Goal: Task Accomplishment & Management: Manage account settings

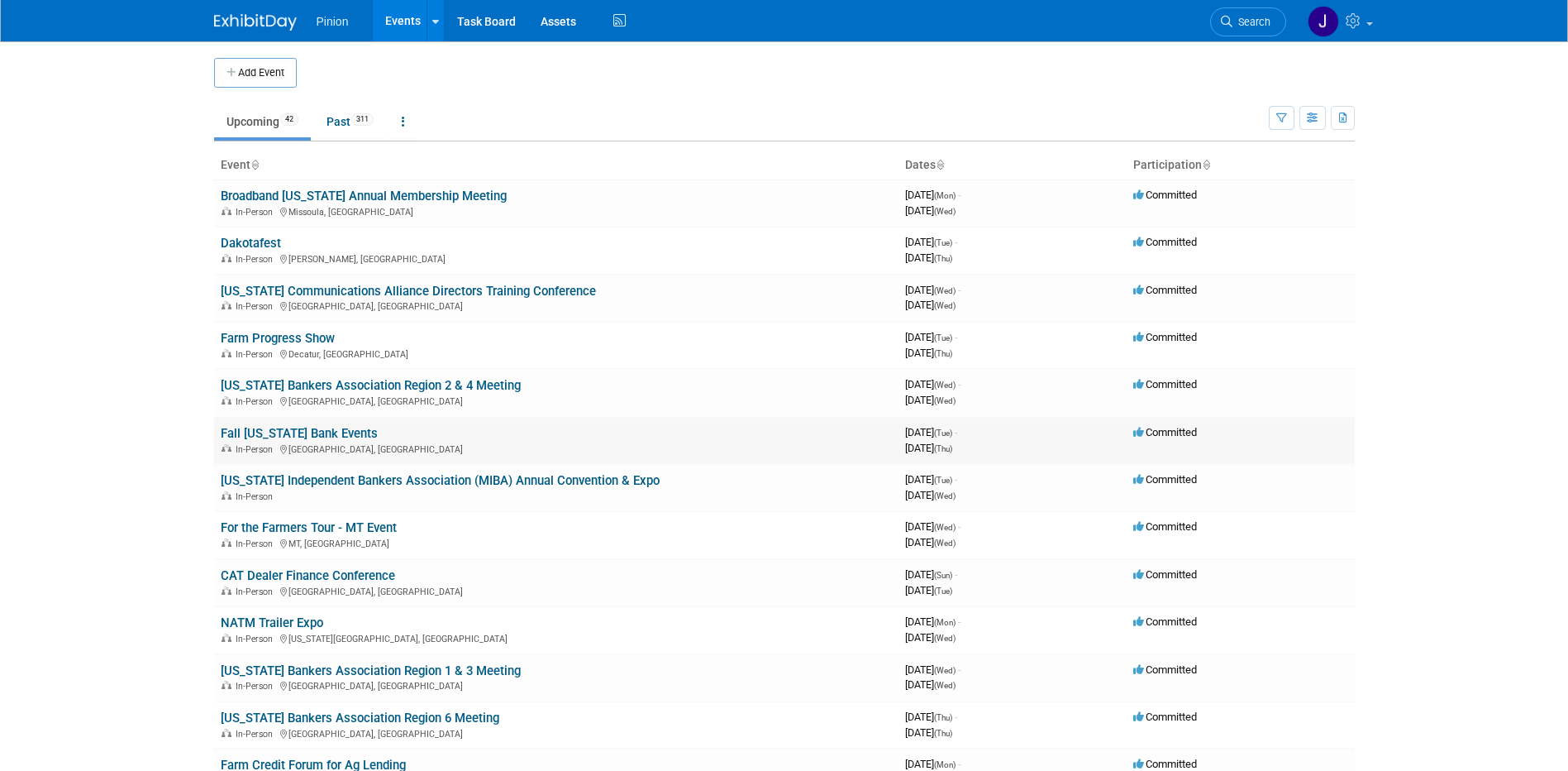
click at [281, 431] on link "Fall [US_STATE] Bank Events" at bounding box center [298, 433] width 157 height 15
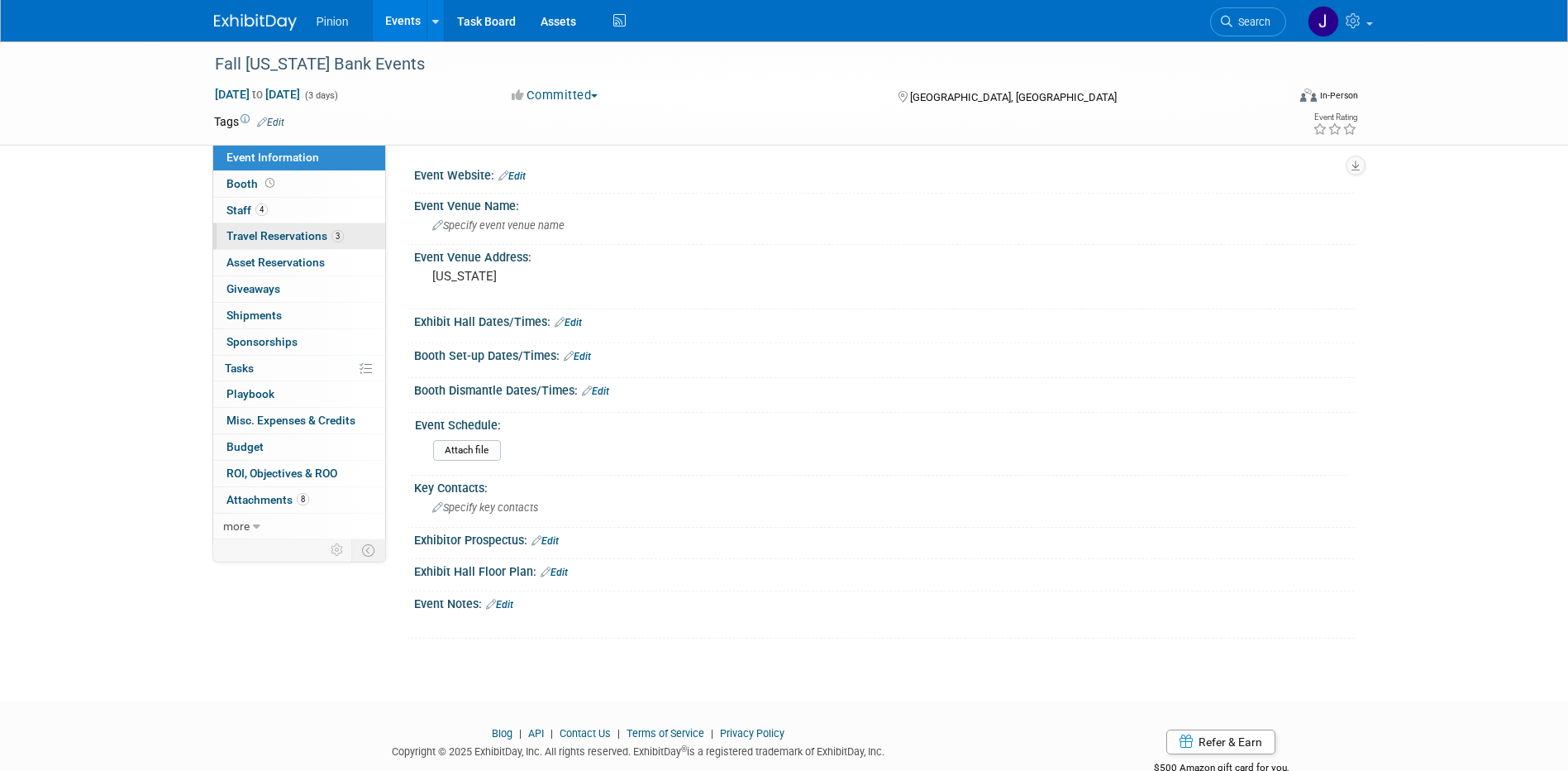
click at [284, 233] on span "Travel Reservations 3" at bounding box center [285, 236] width 117 height 14
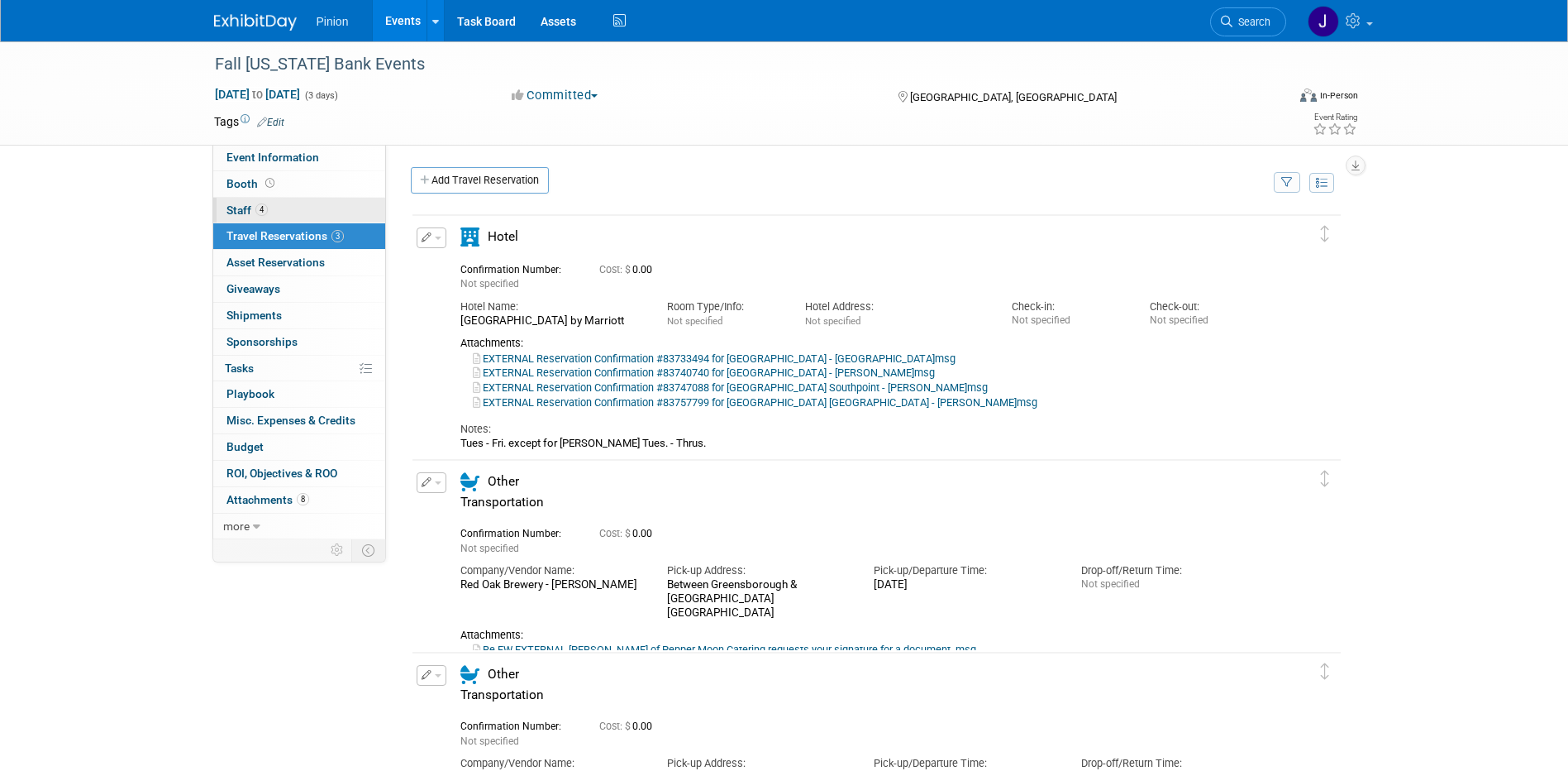
click at [287, 205] on link "4 Staff 4" at bounding box center [299, 211] width 172 height 25
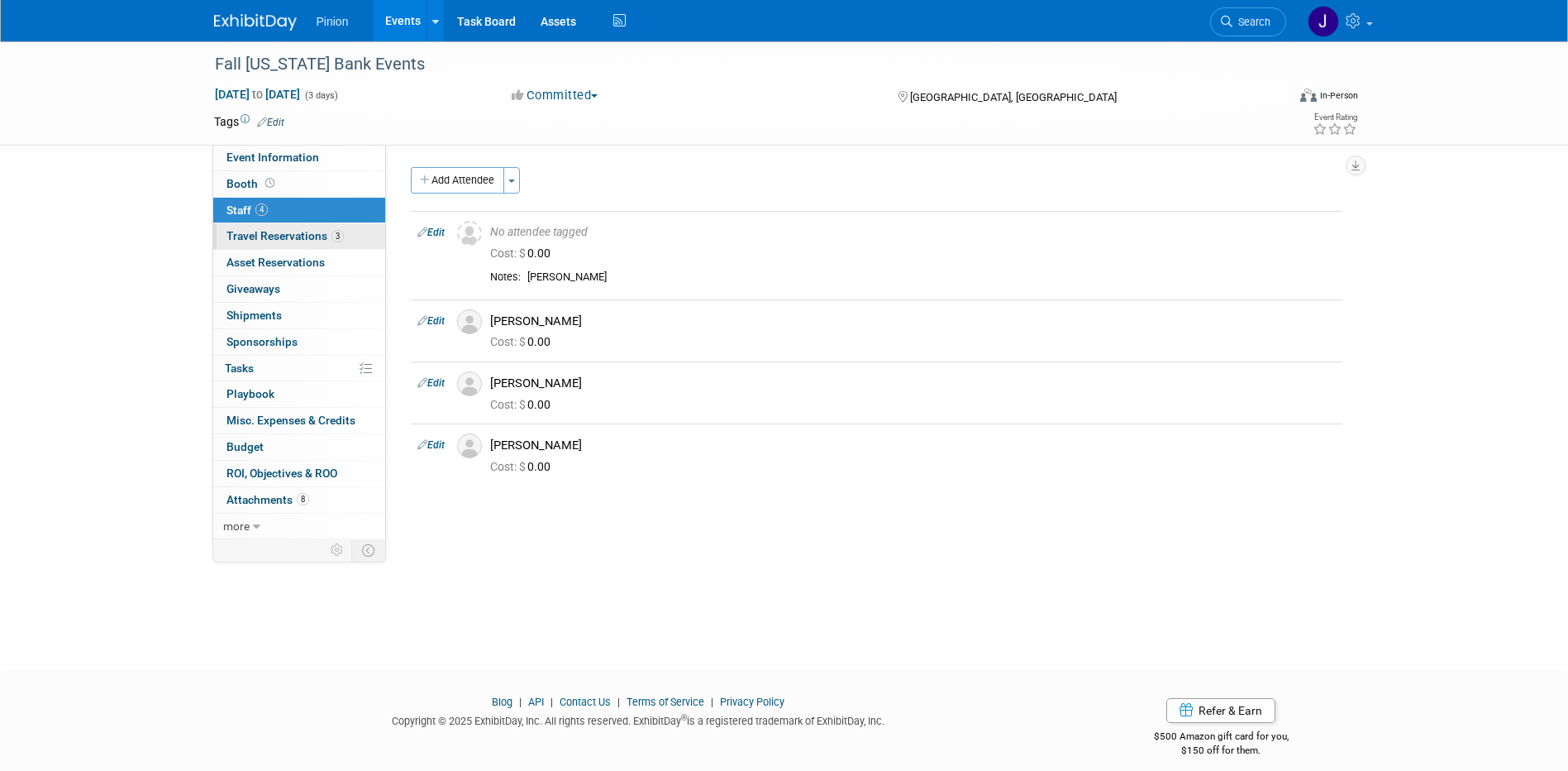
click at [261, 231] on span "Travel Reservations 3" at bounding box center [285, 236] width 117 height 14
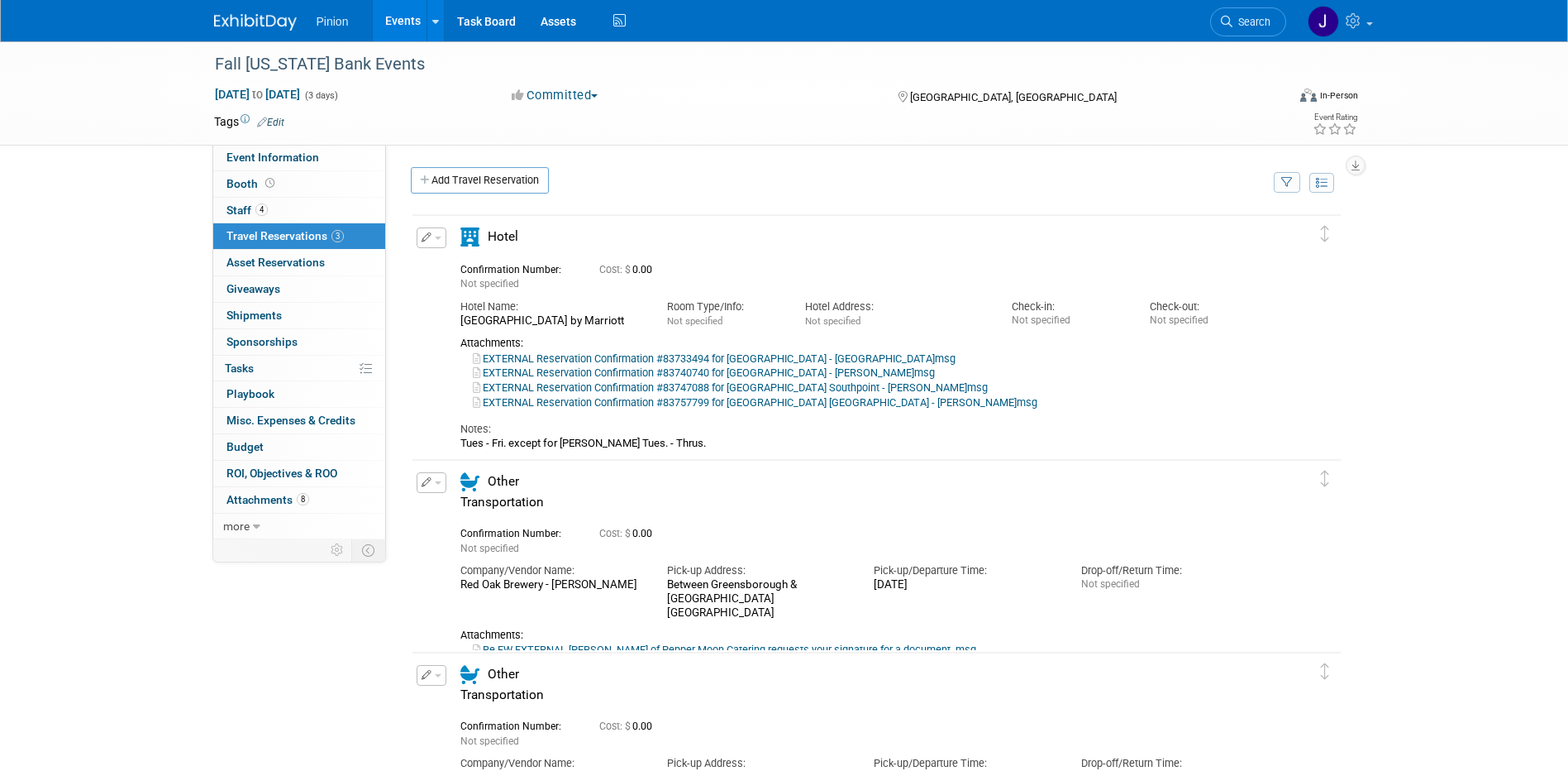
click at [695, 357] on link "EXTERNAL Reservation Confirmation #83733494 for Fairfield Inn Suites Durham Sou…" at bounding box center [713, 358] width 482 height 13
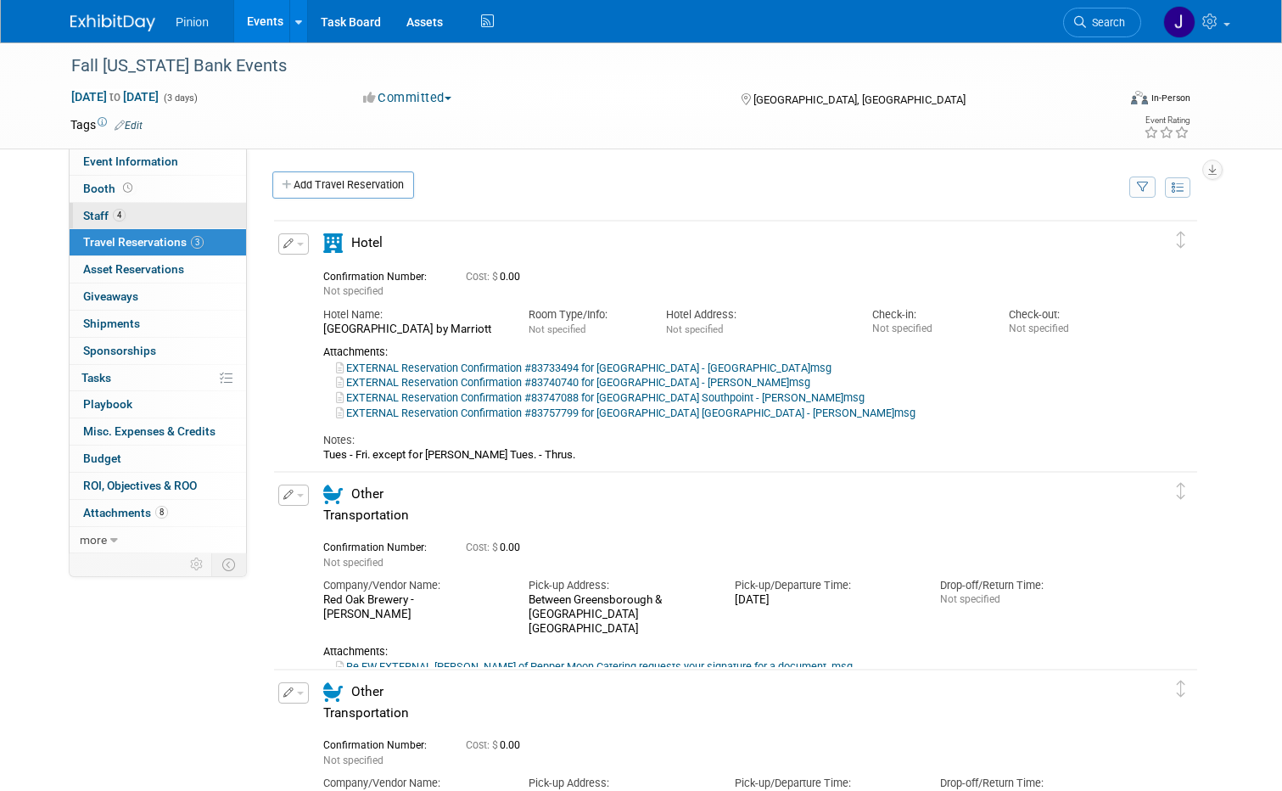
click at [129, 215] on link "4 Staff 4" at bounding box center [158, 216] width 176 height 26
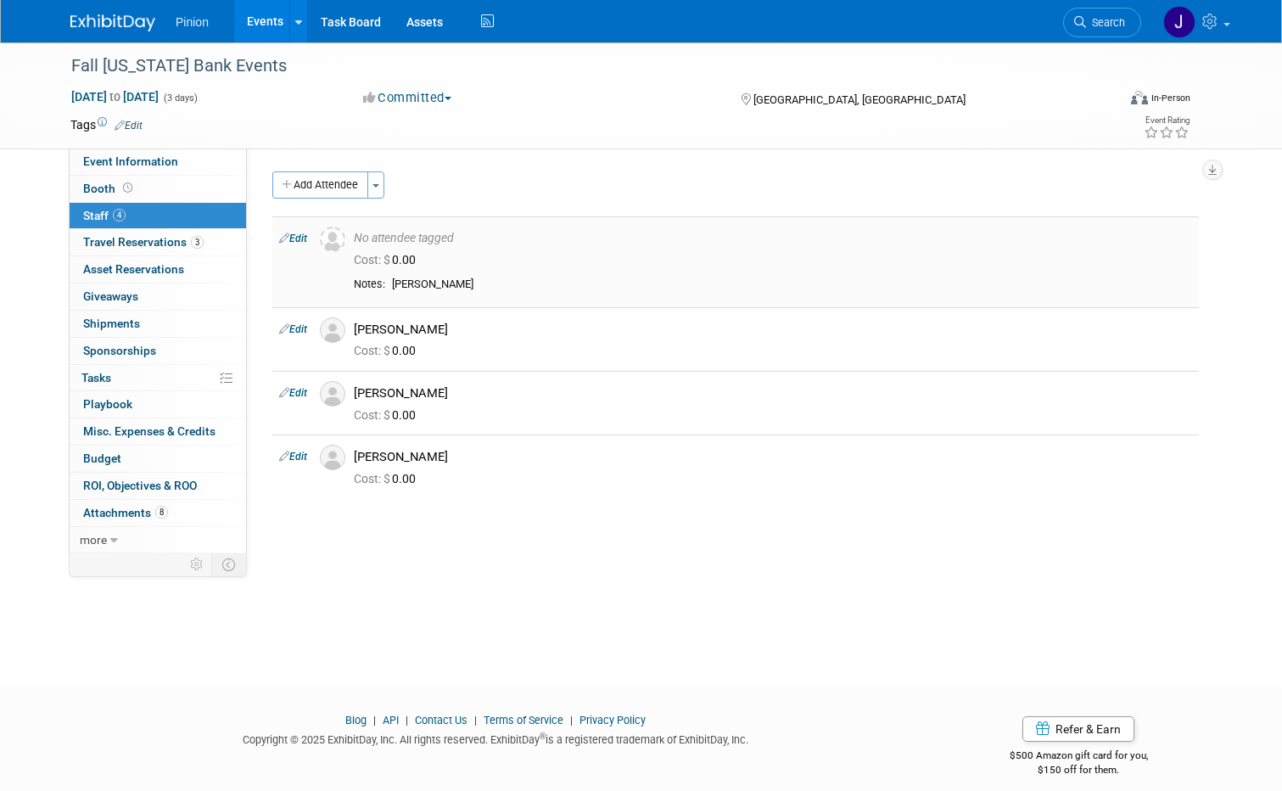
drag, startPoint x: 433, startPoint y: 457, endPoint x: 315, endPoint y: 282, distance: 210.8
click at [315, 282] on tbody "Edit No attendee tagged Cost: $ 0.00 Edit" at bounding box center [735, 357] width 926 height 282
drag, startPoint x: 315, startPoint y: 282, endPoint x: 402, endPoint y: 239, distance: 97.5
copy tbody "No attendee tagged Cost: $ 0.00 Notes: Alex Breitinger Edit Austin Sterling Cos…"
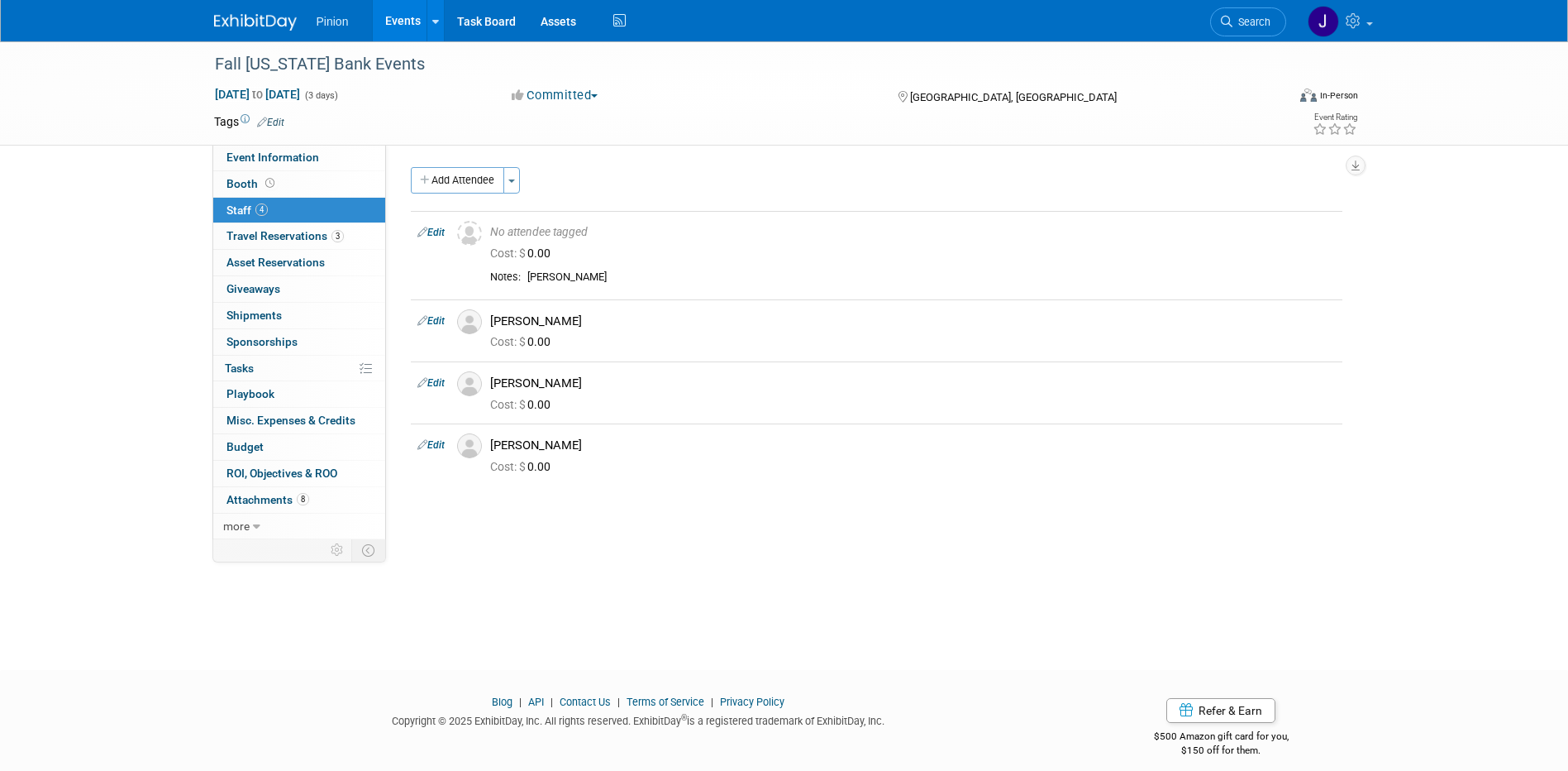
click at [238, 18] on img at bounding box center [255, 21] width 83 height 17
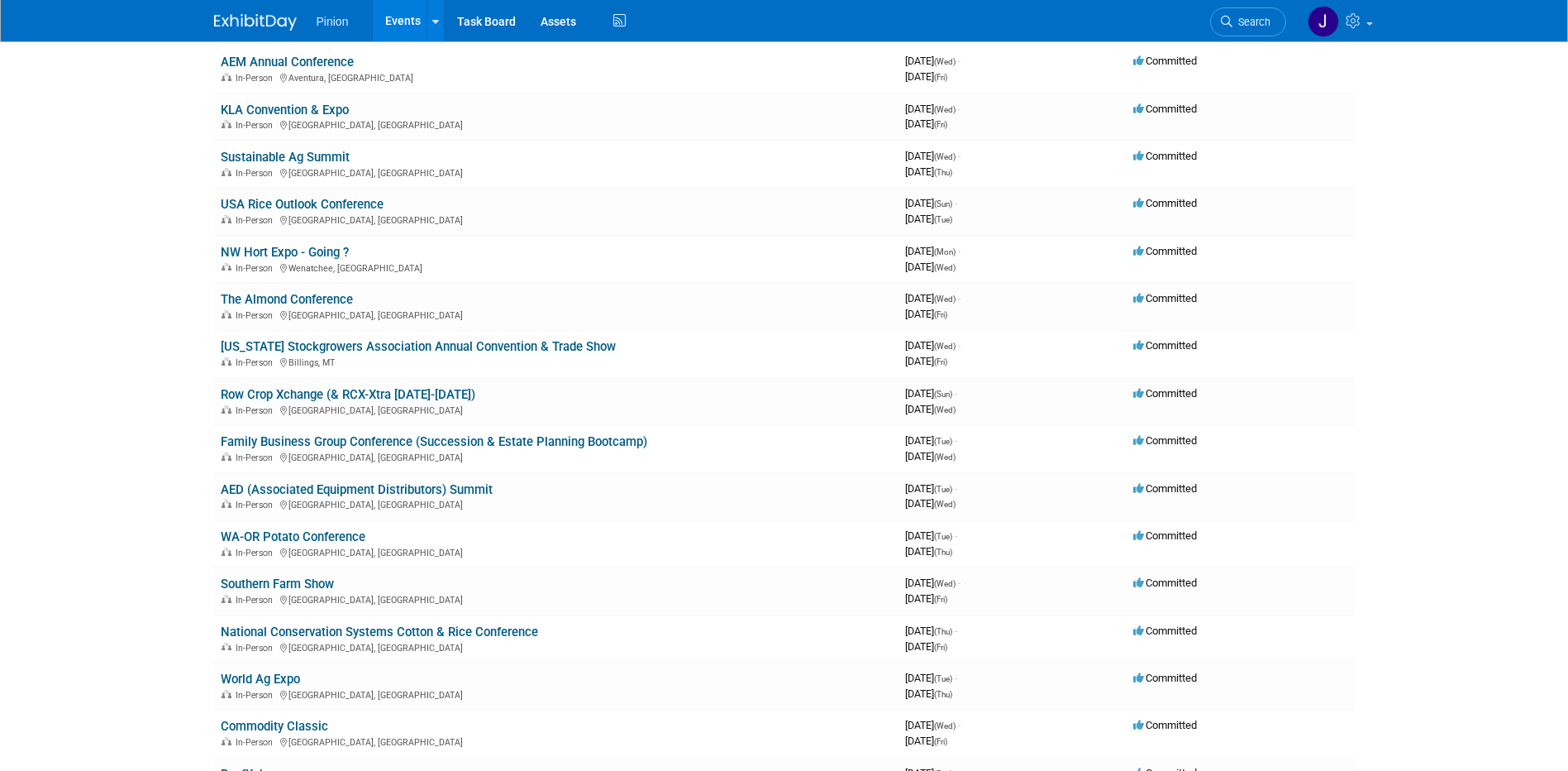
scroll to position [1330, 0]
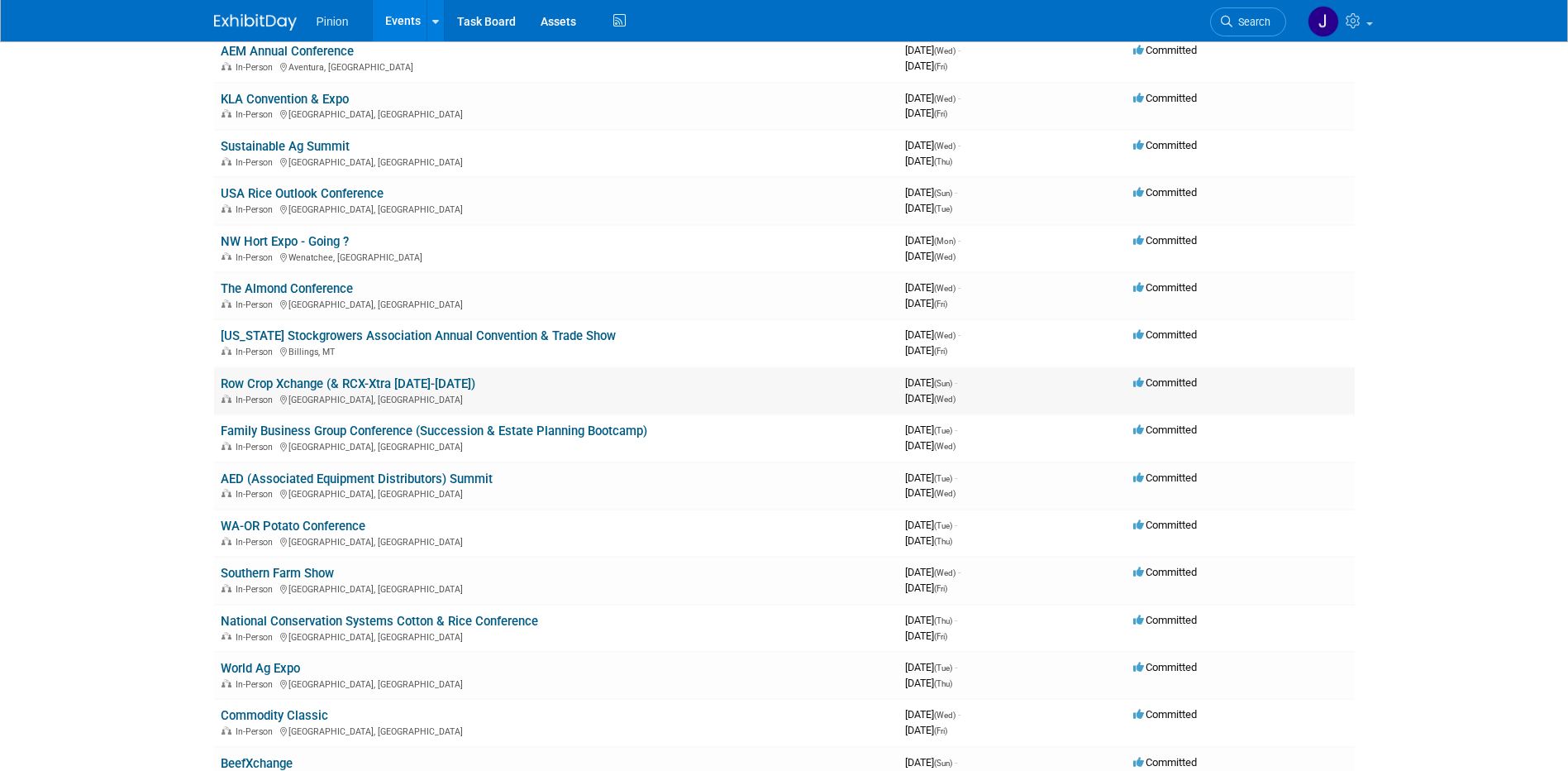
click at [373, 378] on link "Row Crop Xchange (& RCX-Xtra [DATE]-[DATE])" at bounding box center [347, 383] width 254 height 15
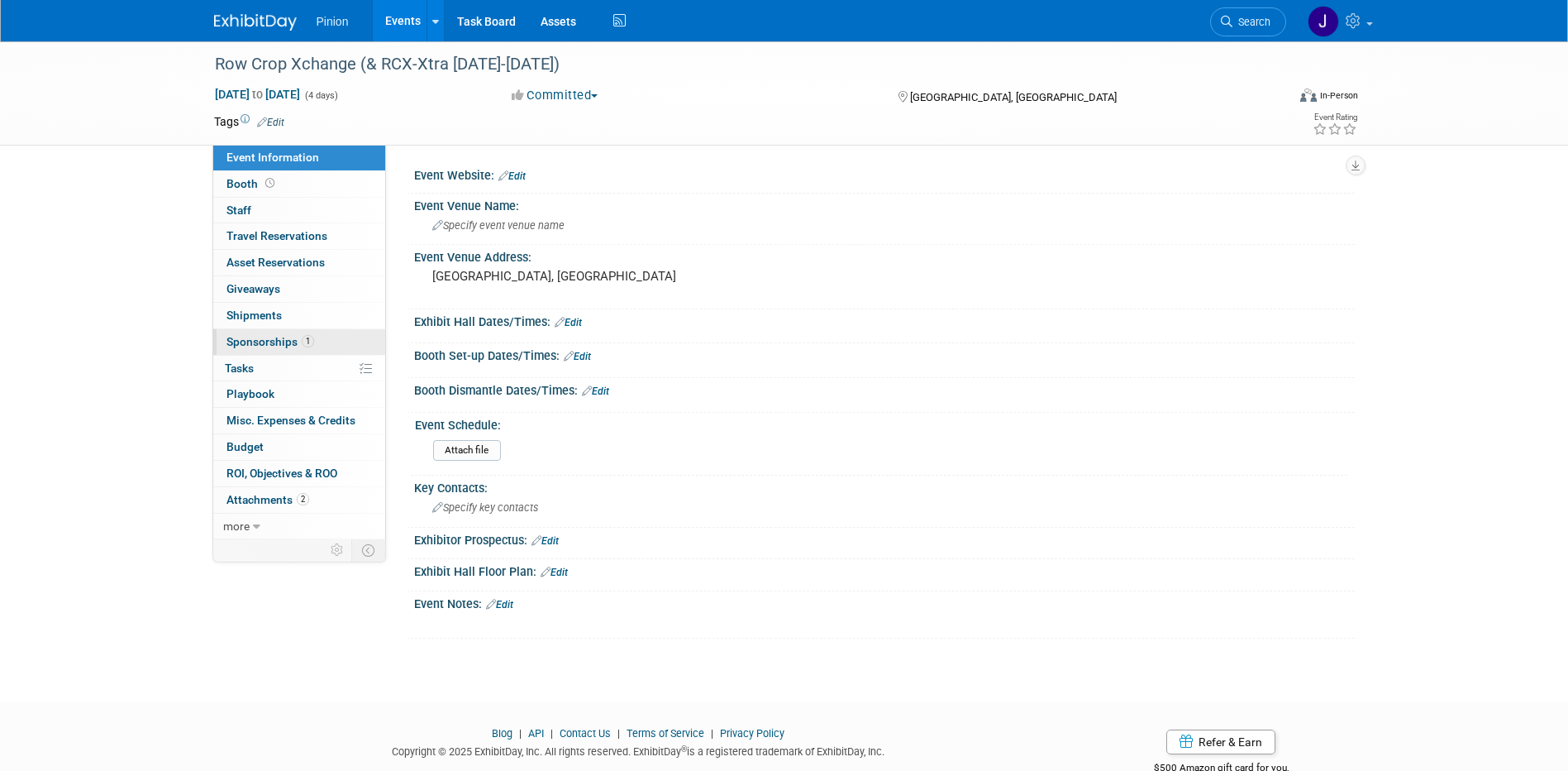
click at [296, 340] on span "Sponsorships 1" at bounding box center [270, 342] width 88 height 14
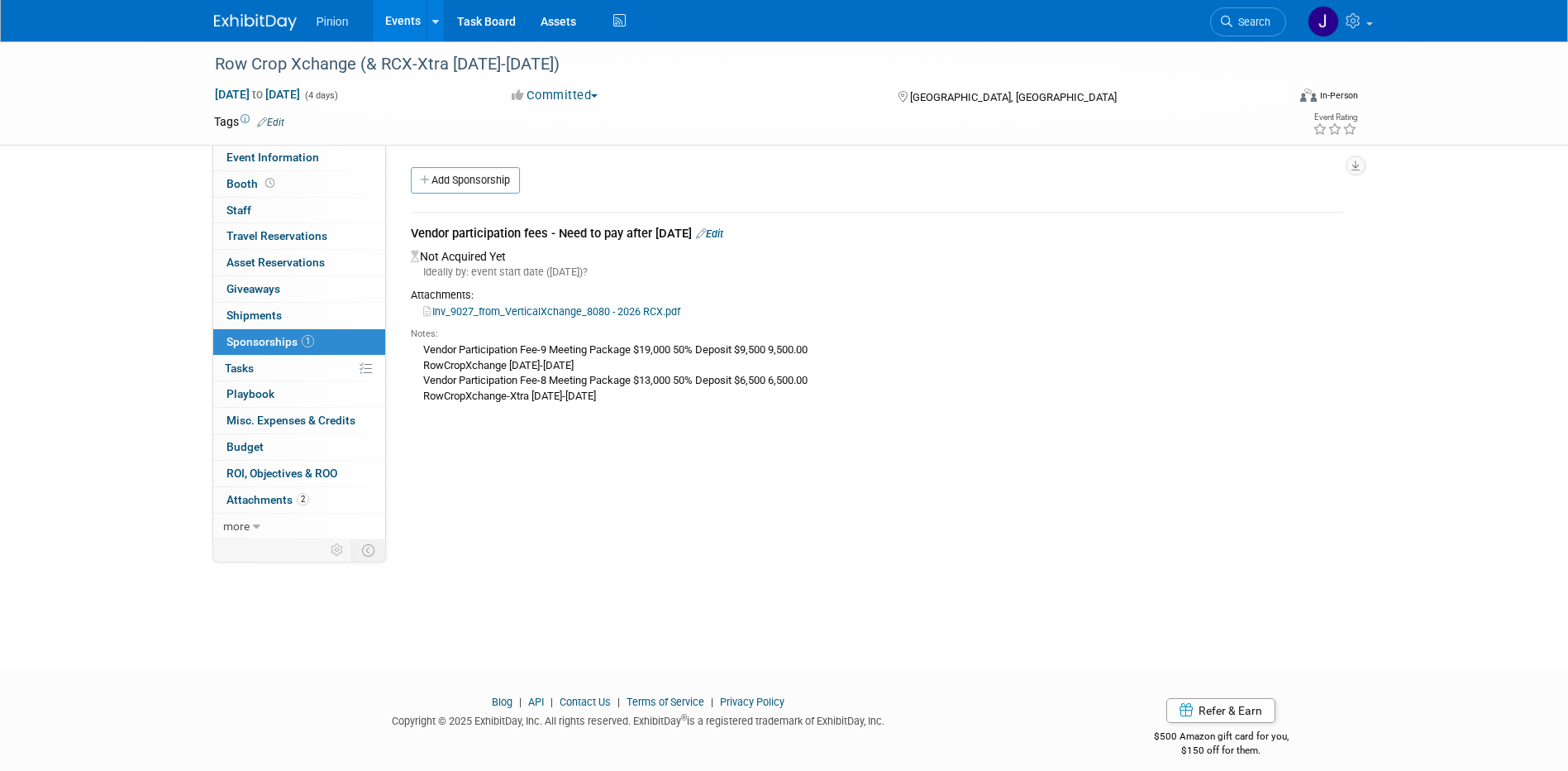
click at [601, 308] on link "Inv_9027_from_VerticalXchange_8080 - 2026 RCX.pdf" at bounding box center [552, 311] width 257 height 13
drag, startPoint x: 719, startPoint y: 231, endPoint x: 561, endPoint y: 286, distance: 167.3
click at [719, 231] on link "Edit" at bounding box center [709, 233] width 27 height 13
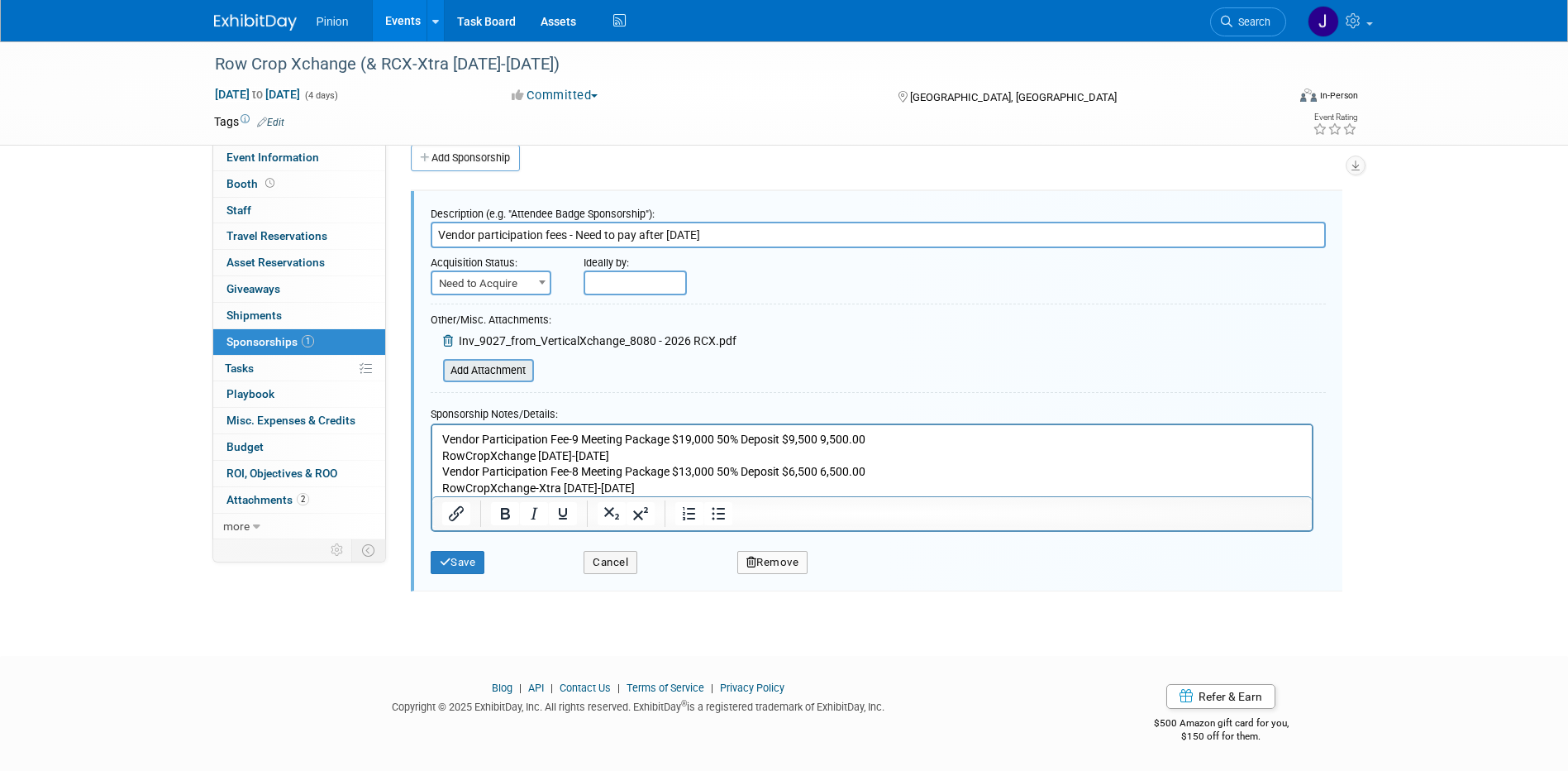
click at [498, 375] on input "file" at bounding box center [434, 370] width 197 height 19
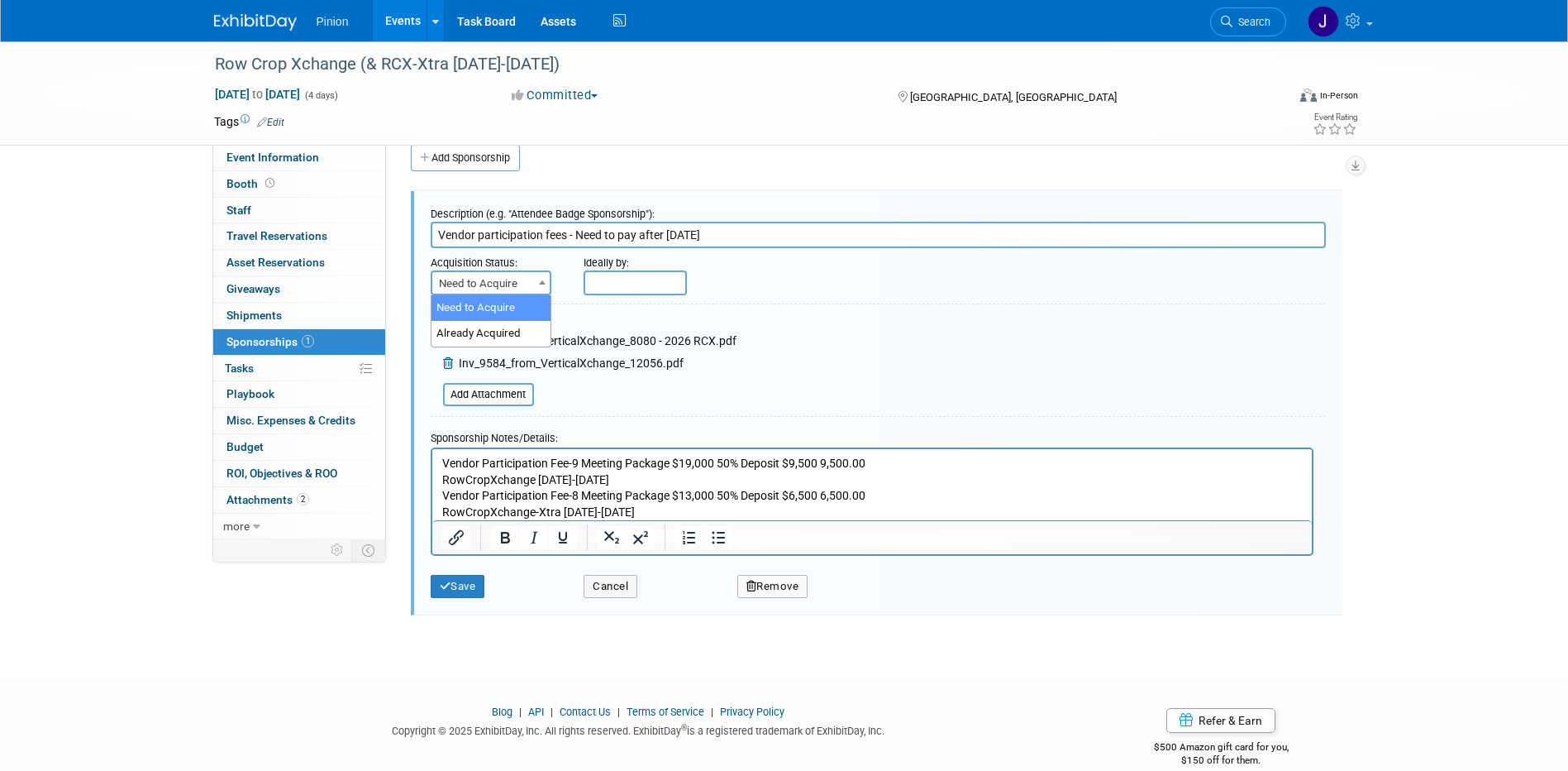
click at [509, 283] on span "Need to Acquire" at bounding box center [491, 284] width 117 height 23
select select "2"
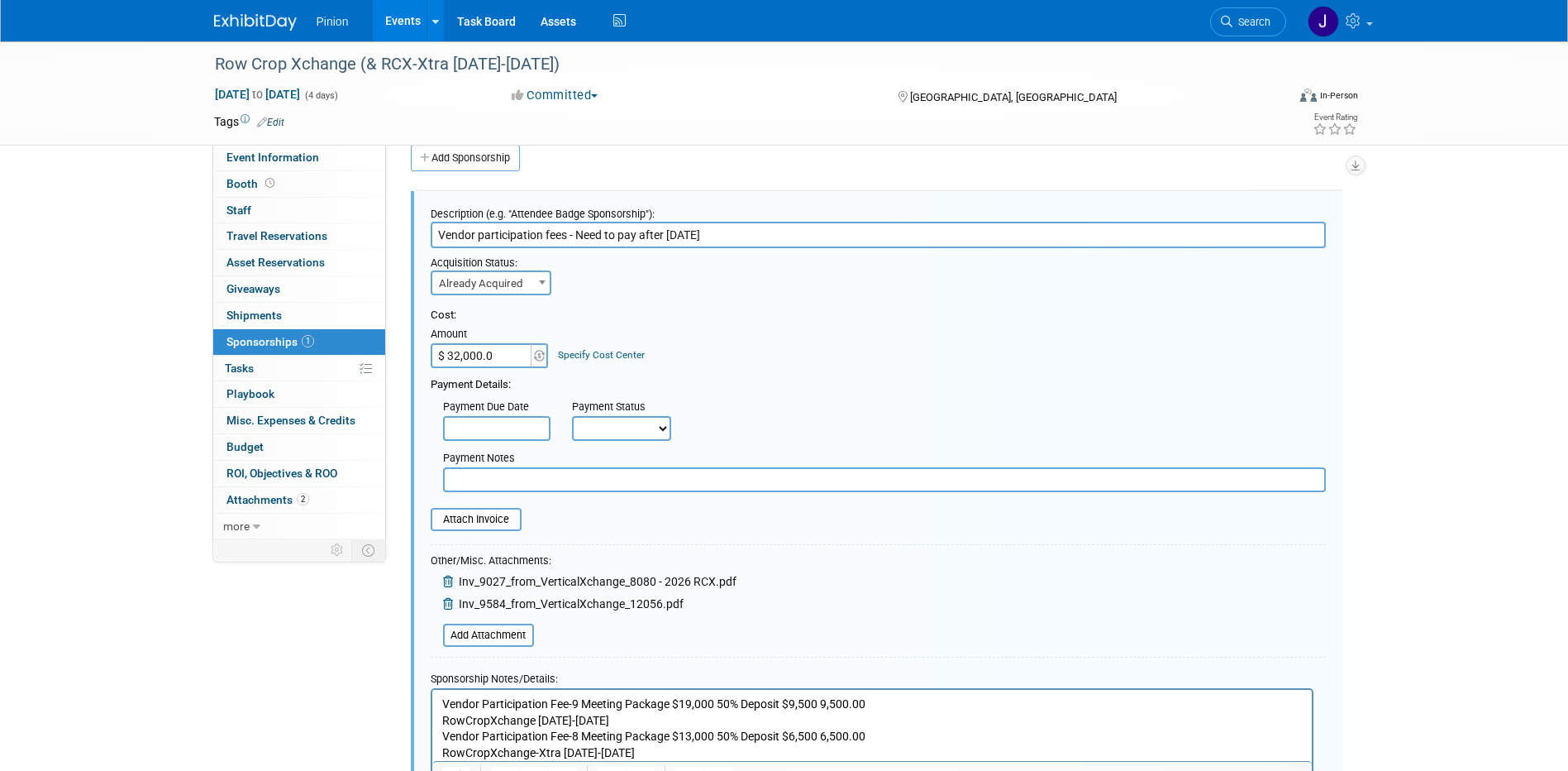
type input "$ 32,000.00"
click at [906, 329] on div "Cost: Amount $ 32,000.00 Specify Cost Center Cost Center -- Not Specified --" at bounding box center [878, 338] width 896 height 60
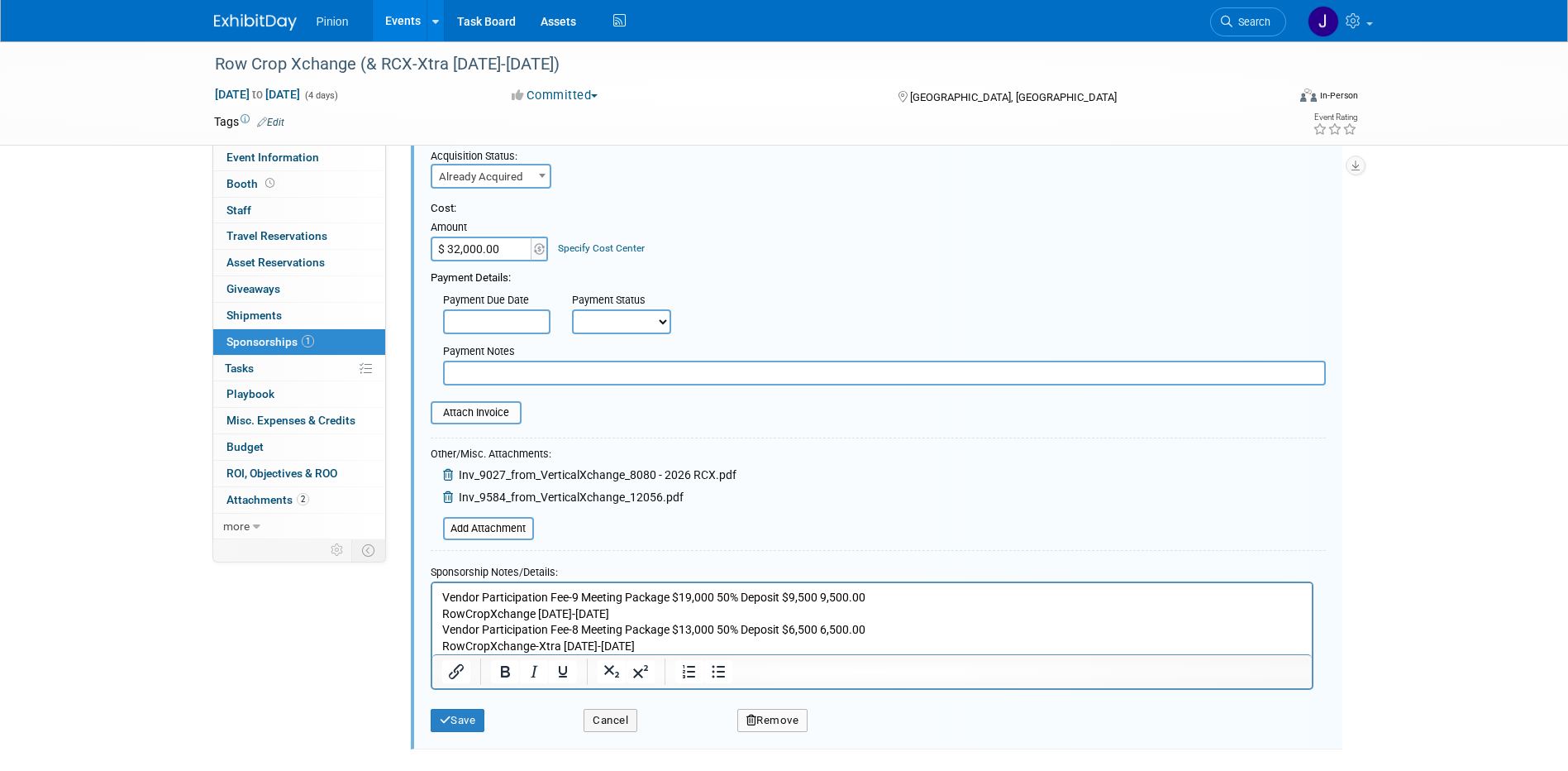
scroll to position [151, 0]
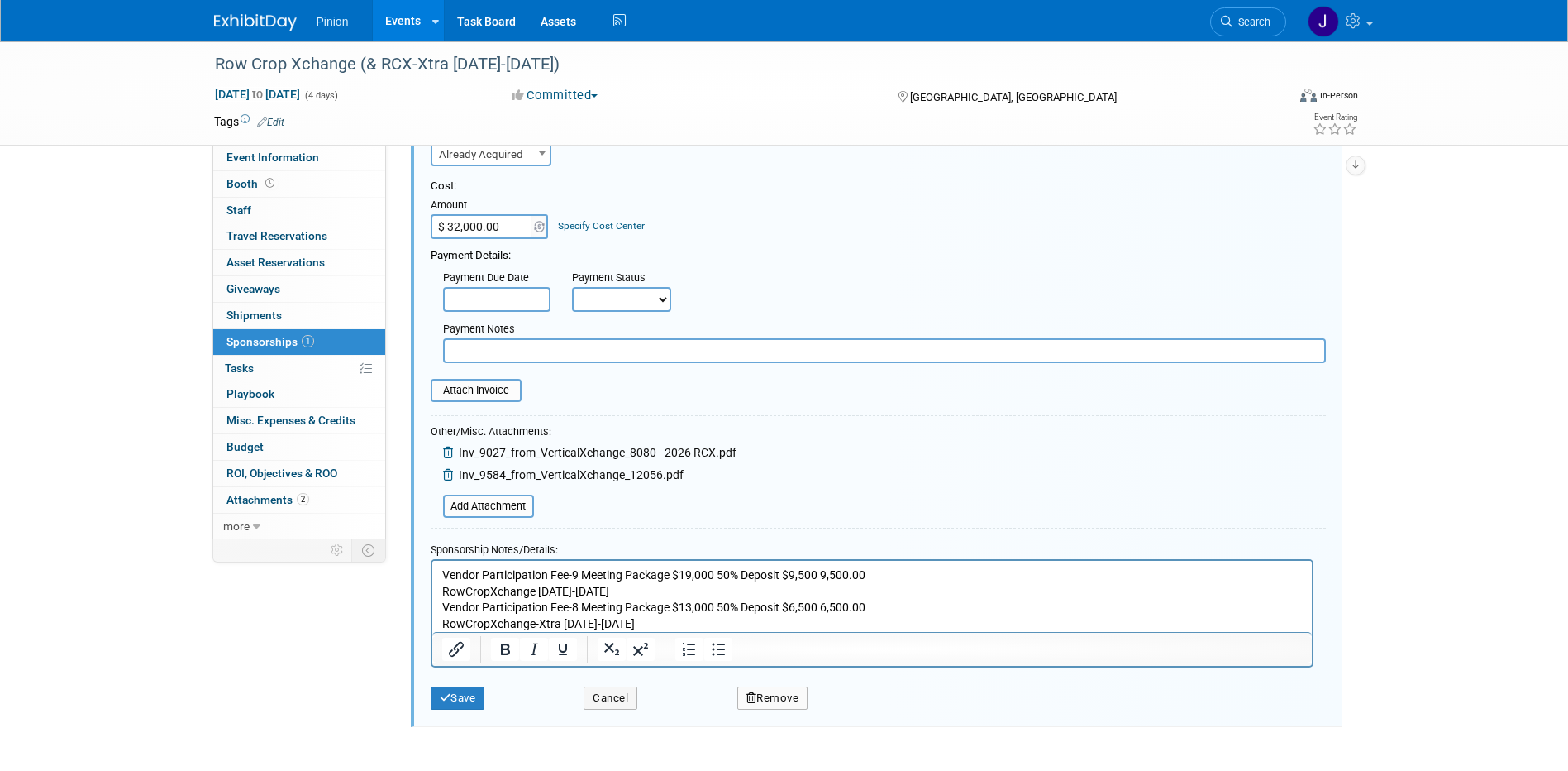
click at [733, 618] on p "Vendor Participation Fee-9 Meeting Package $19,000 50% Deposit $9,500 9,500.00 …" at bounding box center [871, 598] width 860 height 64
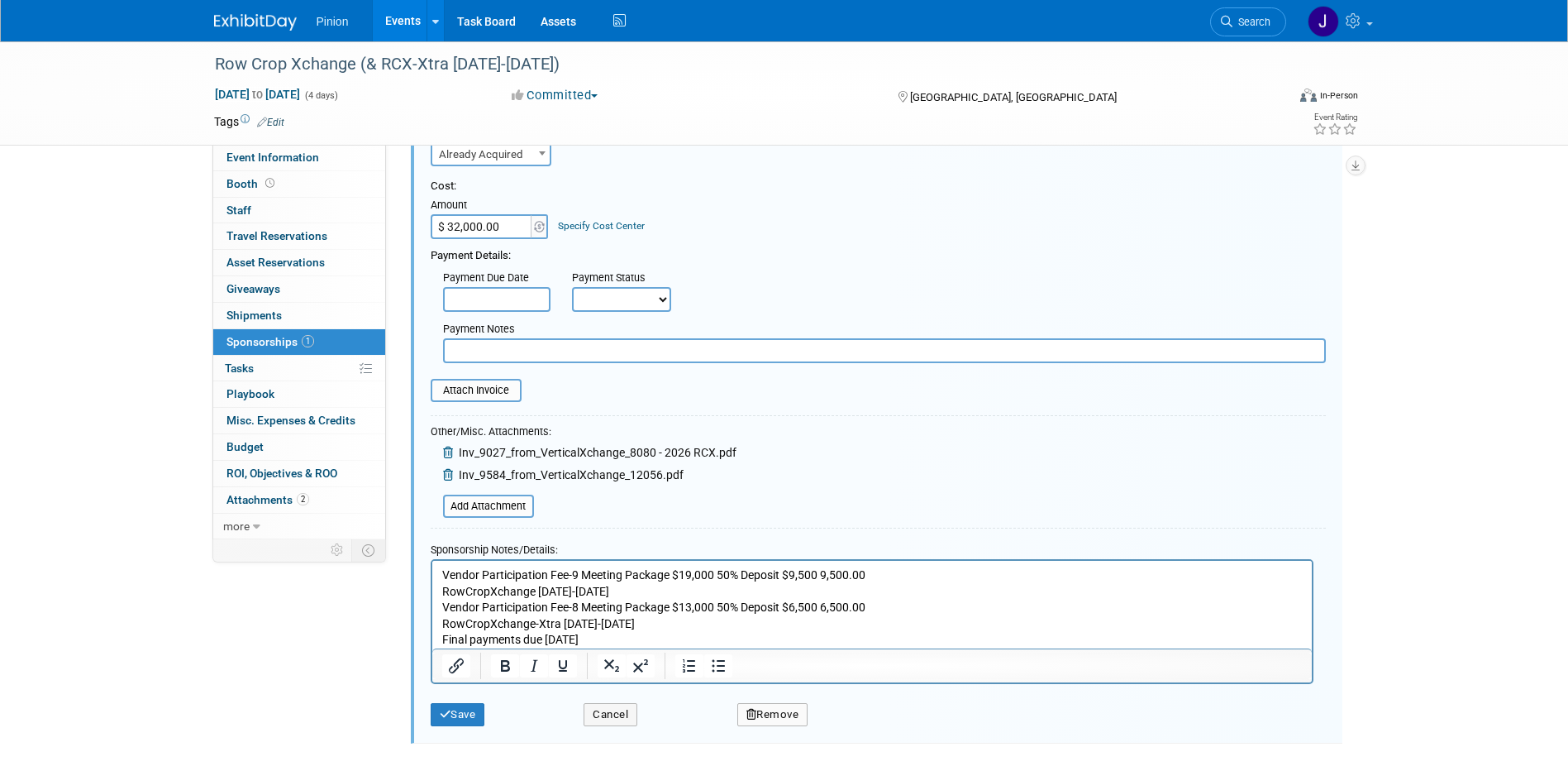
click at [469, 727] on div "Save Cancel Remove" at bounding box center [878, 709] width 896 height 51
click at [469, 713] on button "Save" at bounding box center [458, 714] width 55 height 23
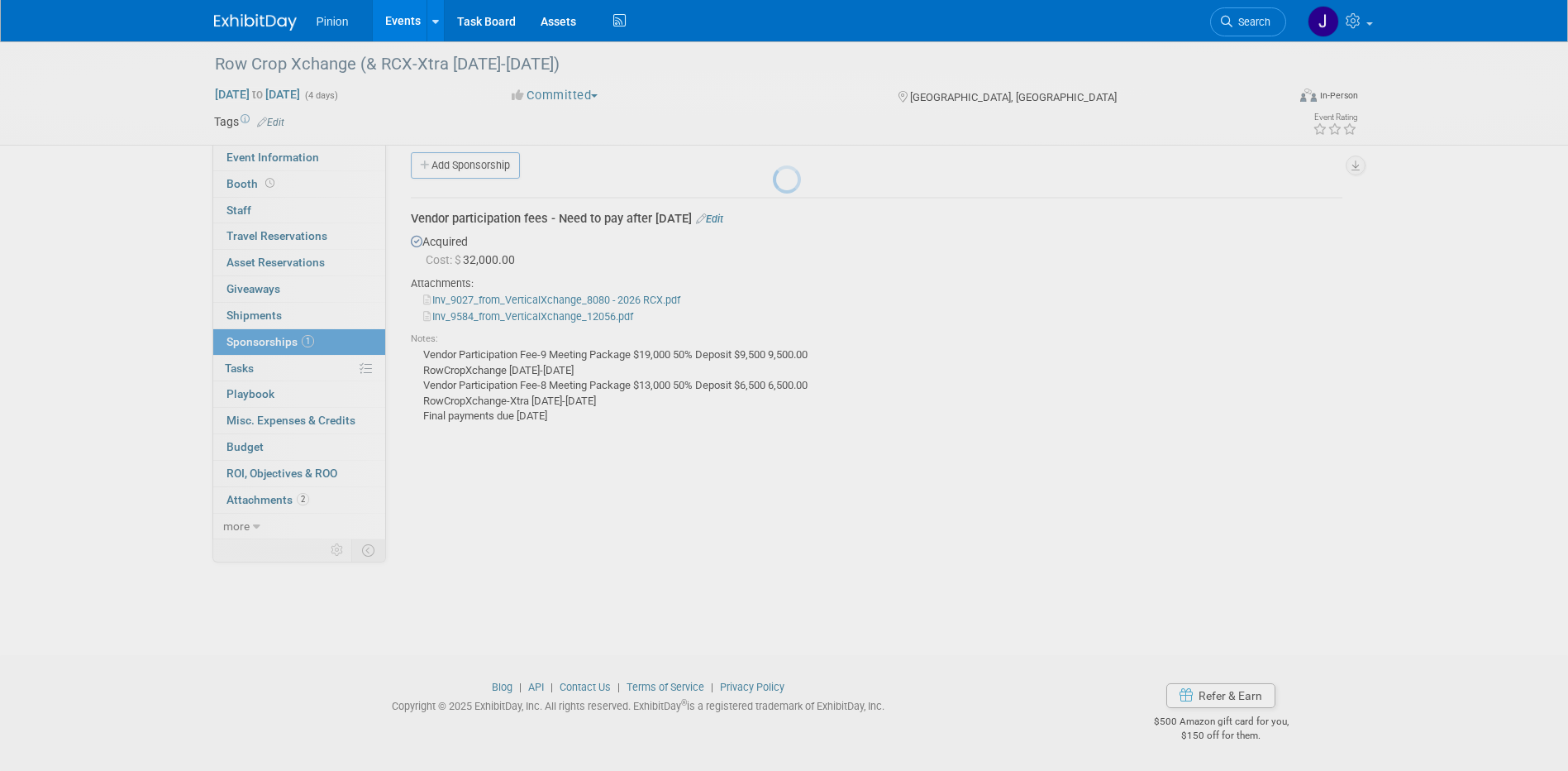
scroll to position [15, 0]
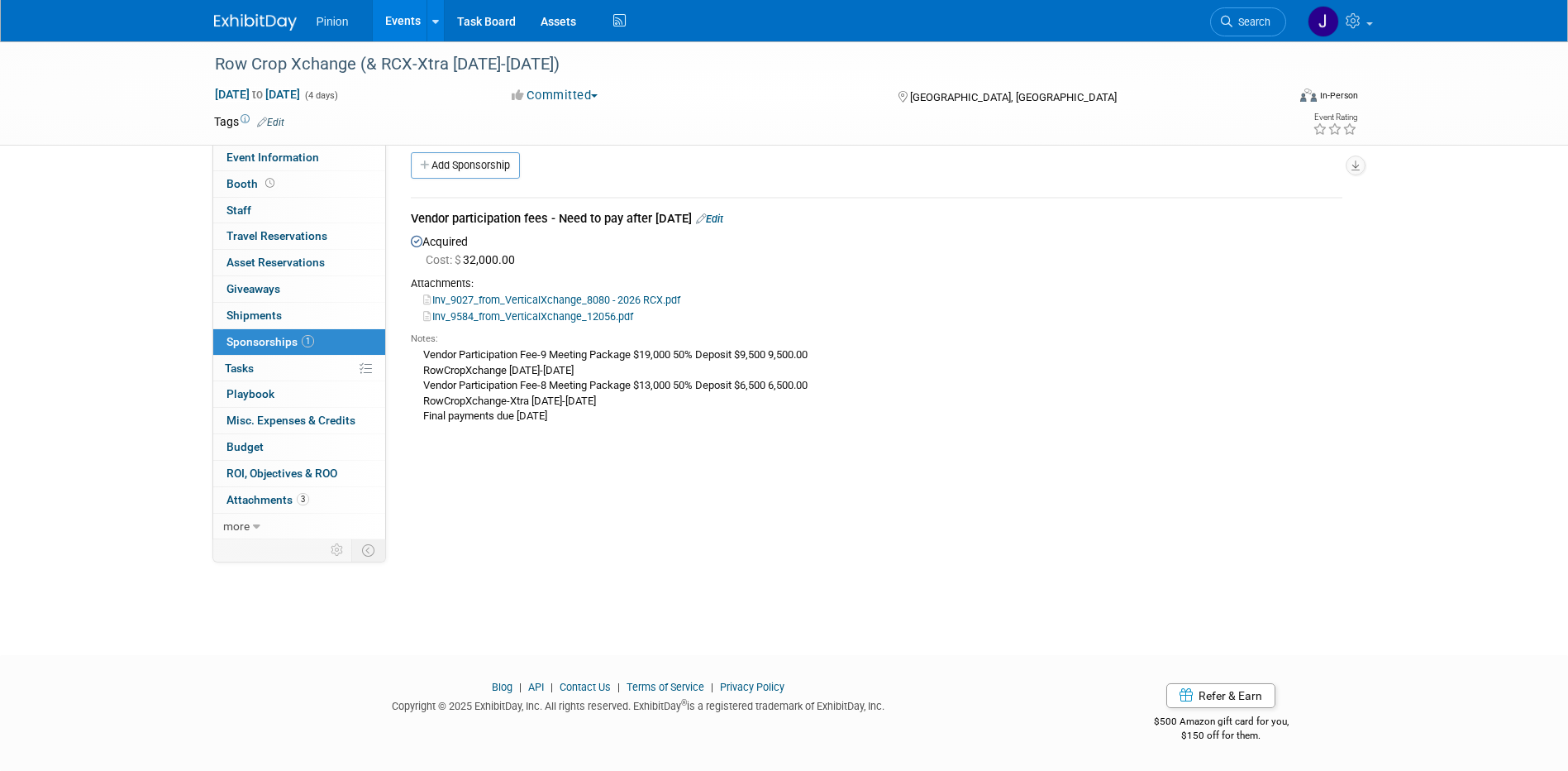
click at [237, 17] on img at bounding box center [255, 21] width 83 height 17
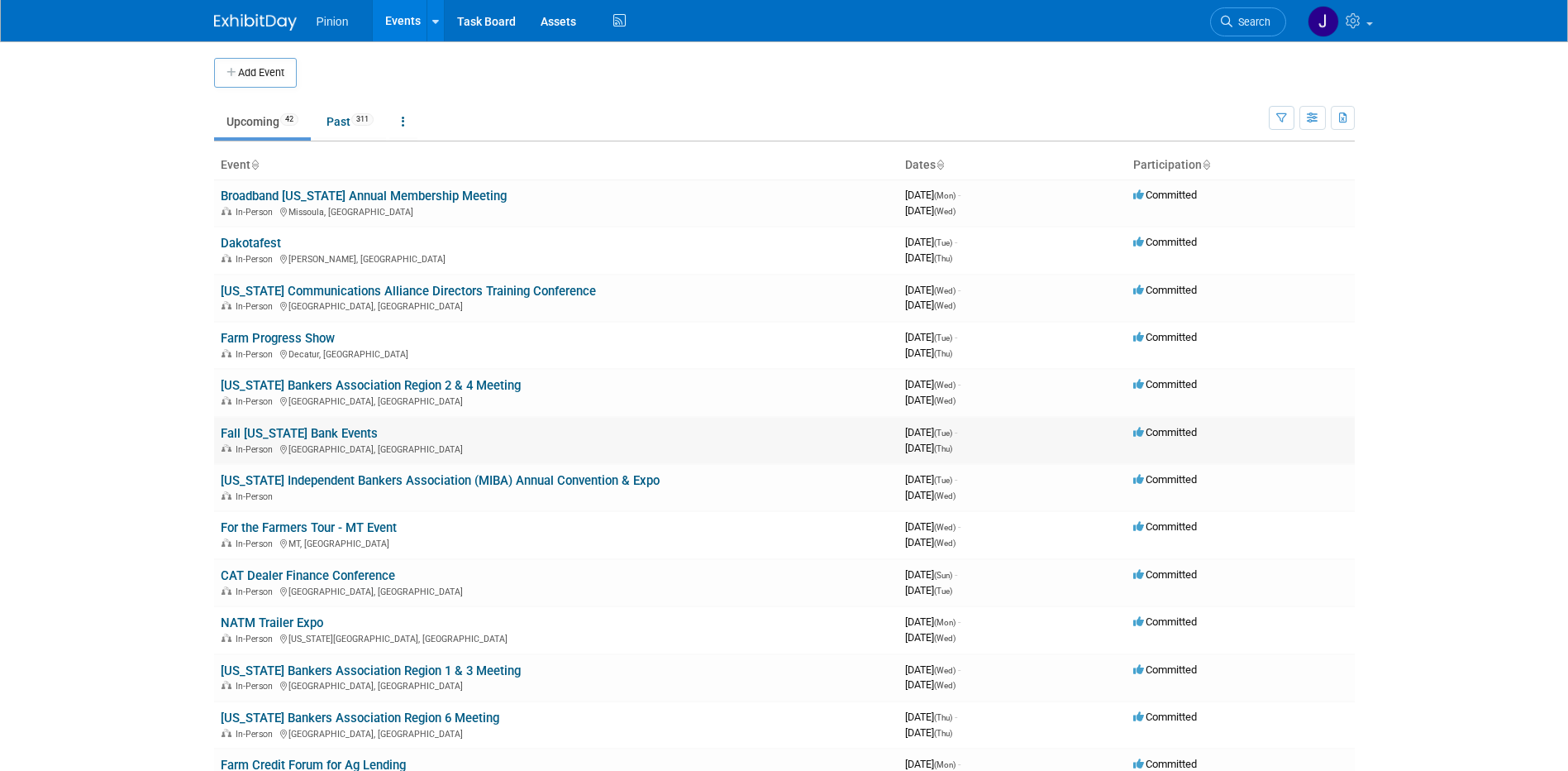
click at [249, 433] on link "Fall [US_STATE] Bank Events" at bounding box center [298, 433] width 157 height 15
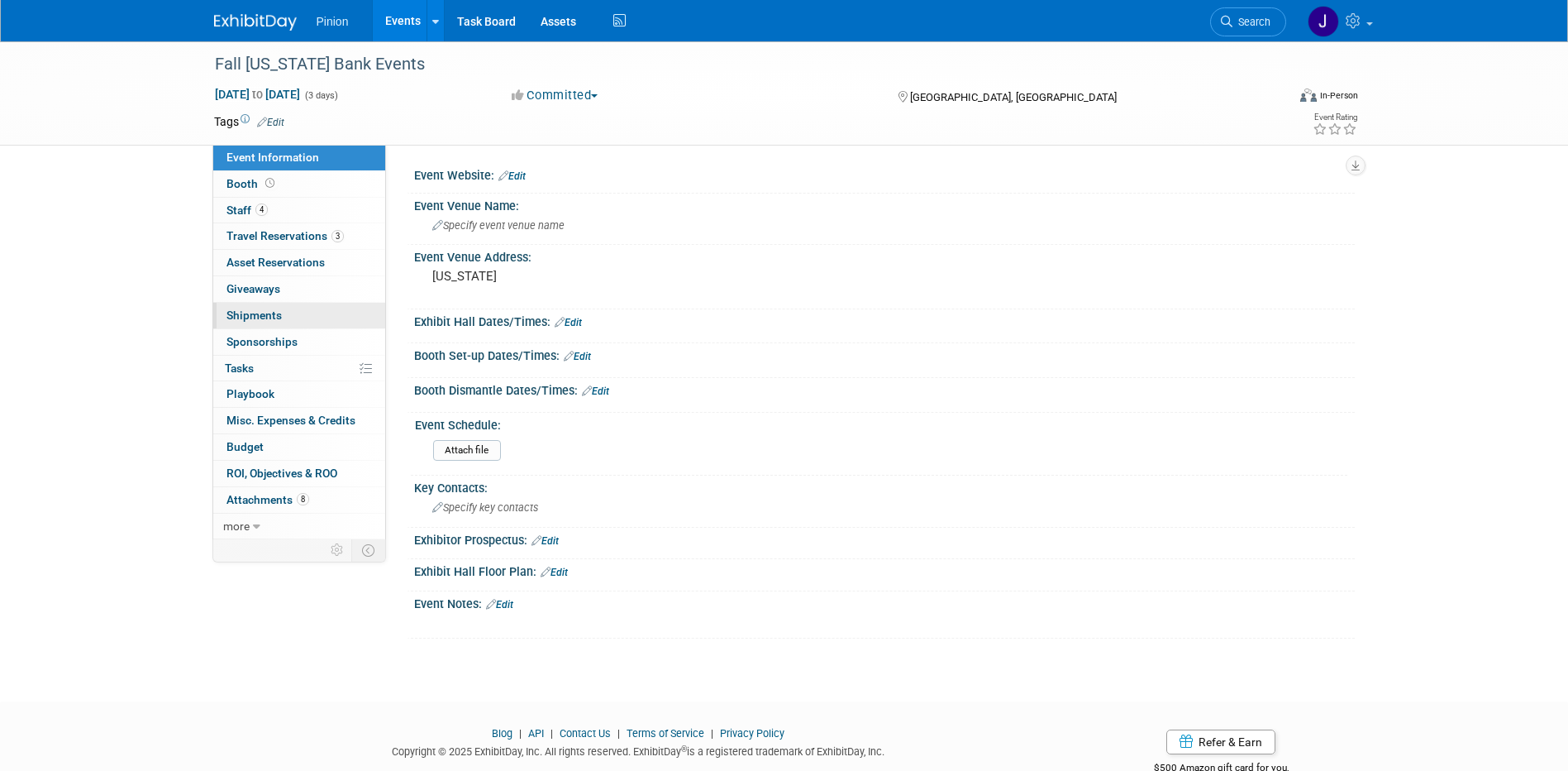
click at [258, 313] on span "Shipments 0" at bounding box center [253, 315] width 56 height 14
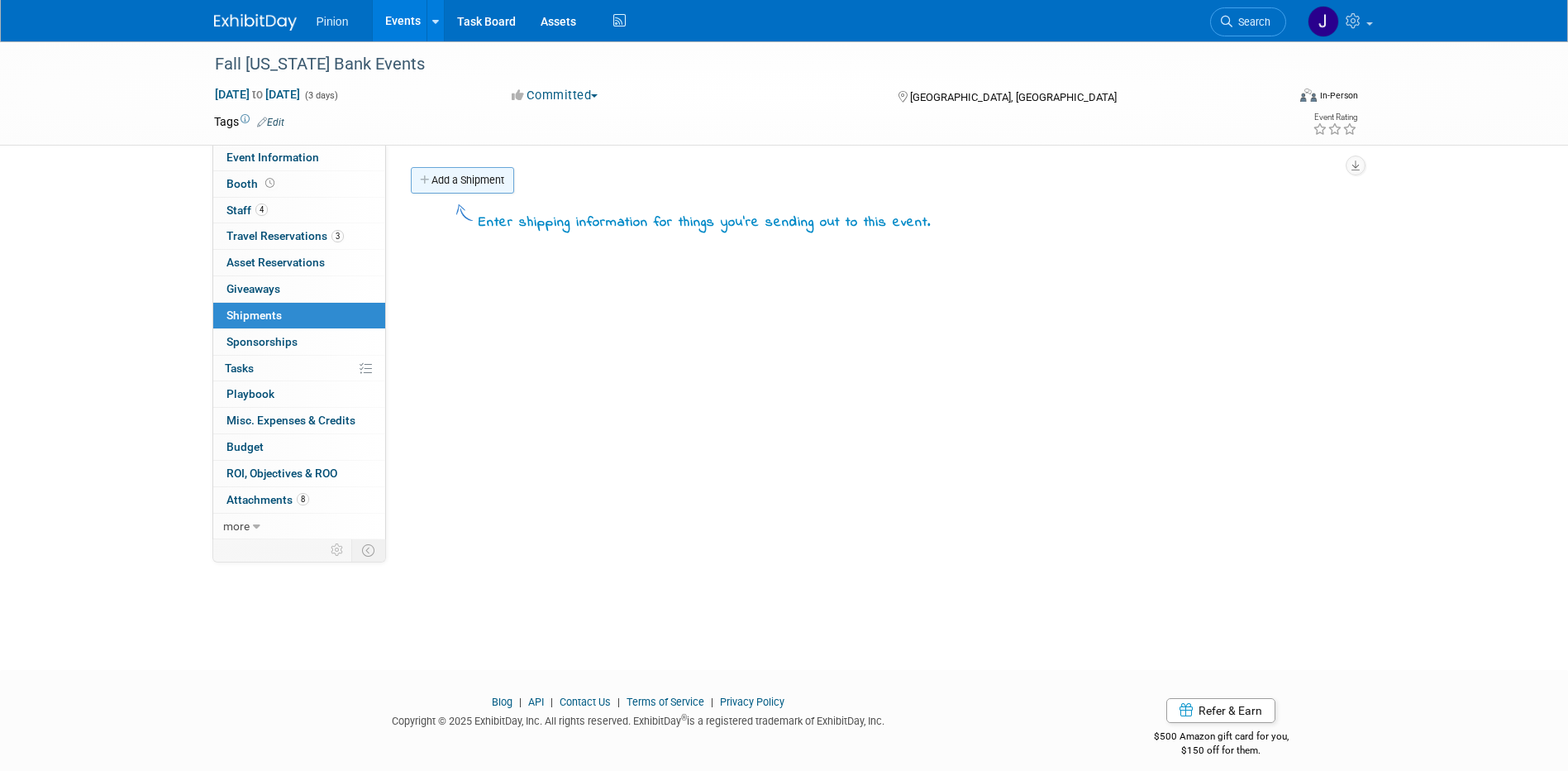
click at [439, 175] on link "Add a Shipment" at bounding box center [463, 179] width 103 height 26
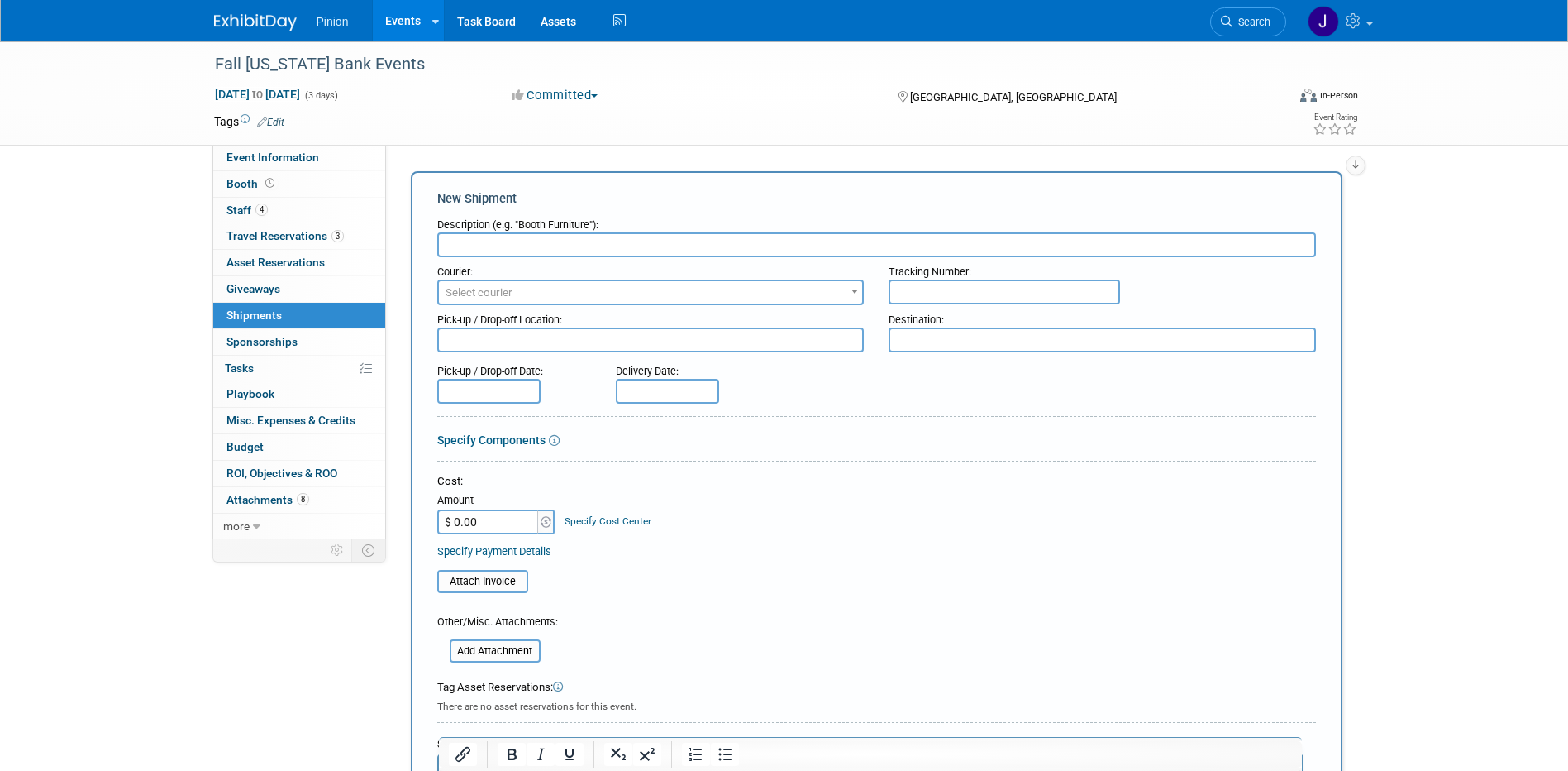
click at [1052, 344] on textarea at bounding box center [1102, 339] width 428 height 24
paste textarea "[STREET_ADDRESS]"
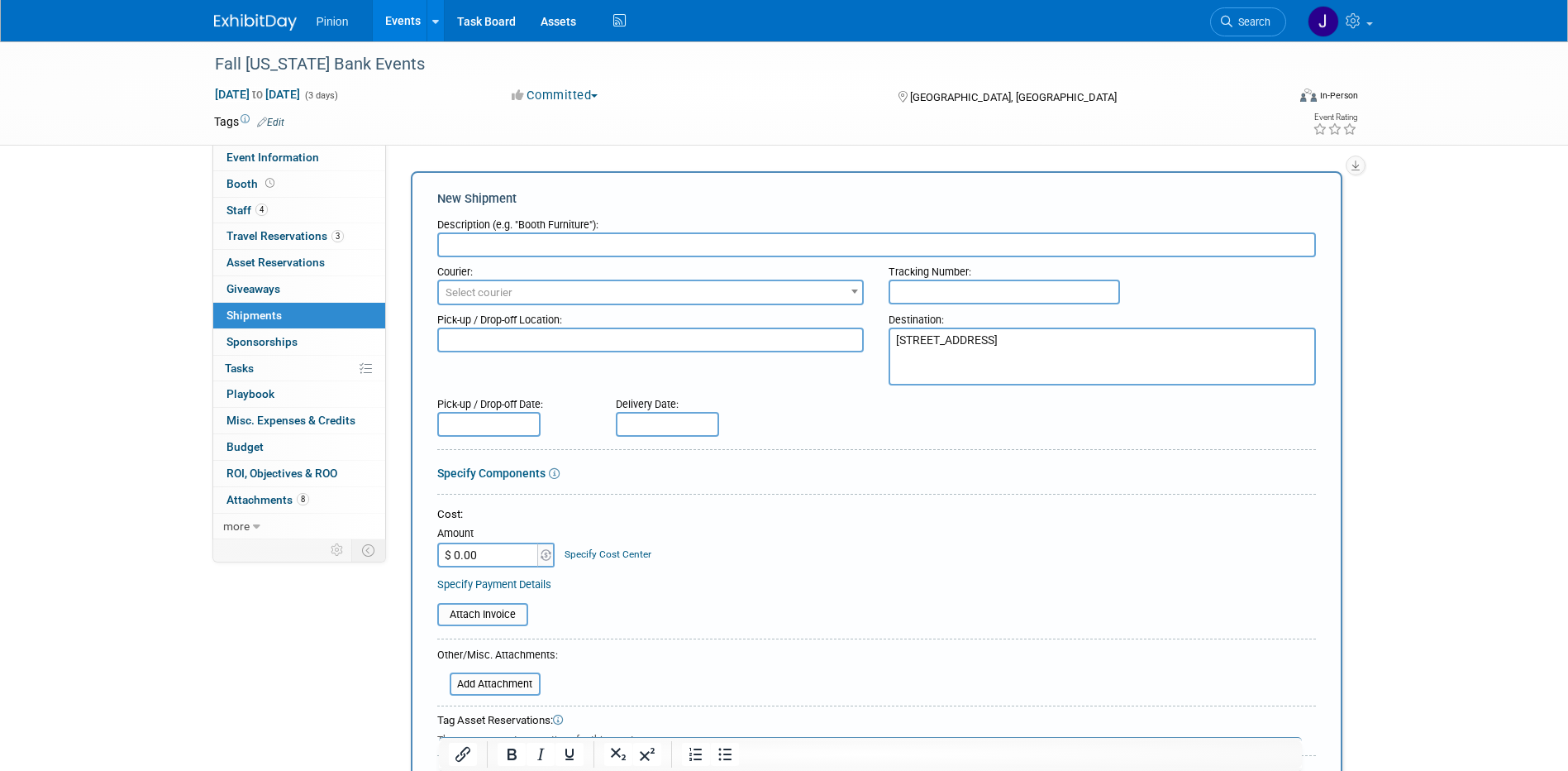
click at [898, 335] on textarea "[STREET_ADDRESS]" at bounding box center [1102, 356] width 428 height 58
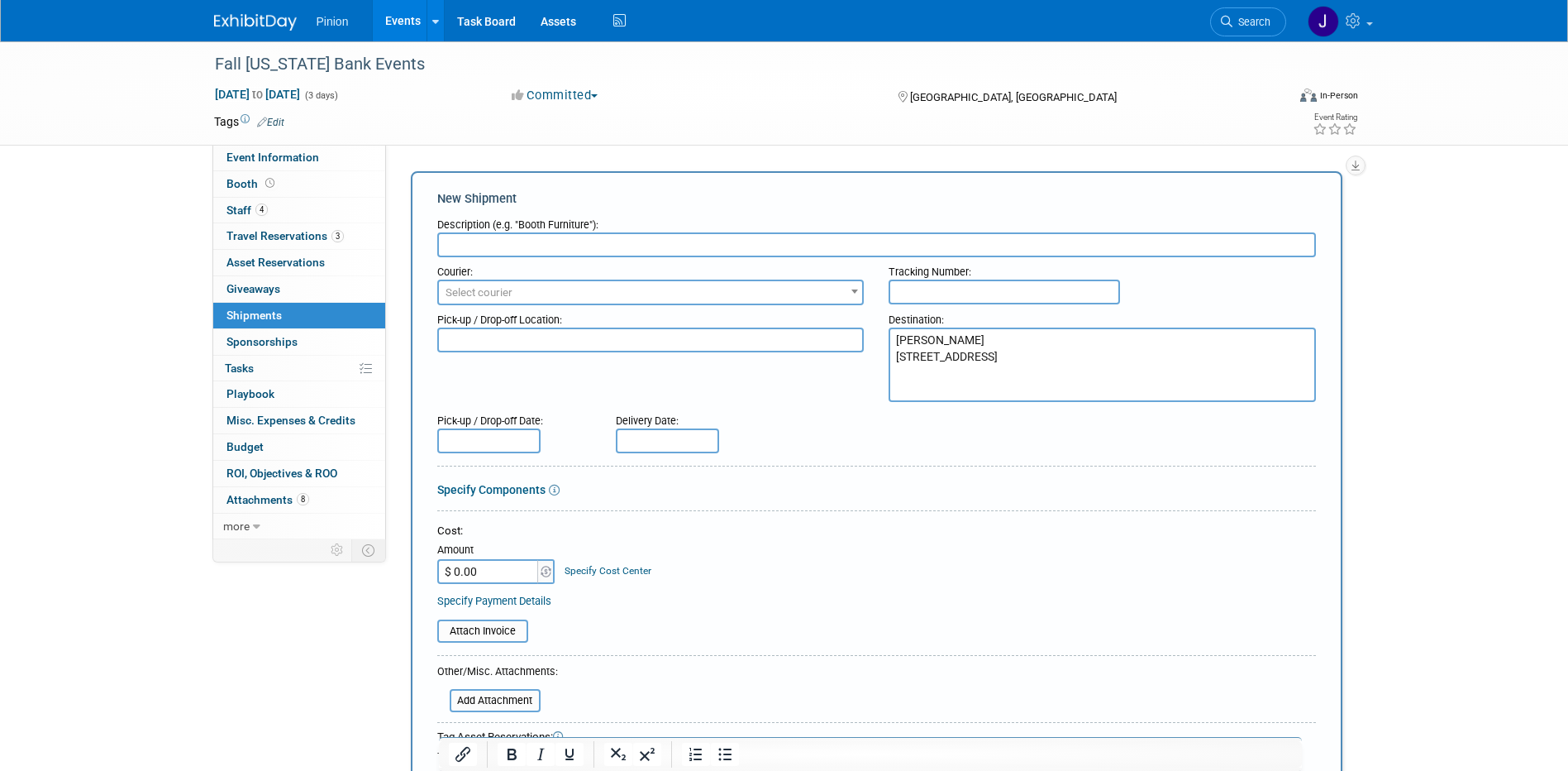
type textarea "Kris Thiel 88 Shadylawn Drive Winston Salem, NC 27104"
click at [723, 239] on input "text" at bounding box center [877, 244] width 879 height 24
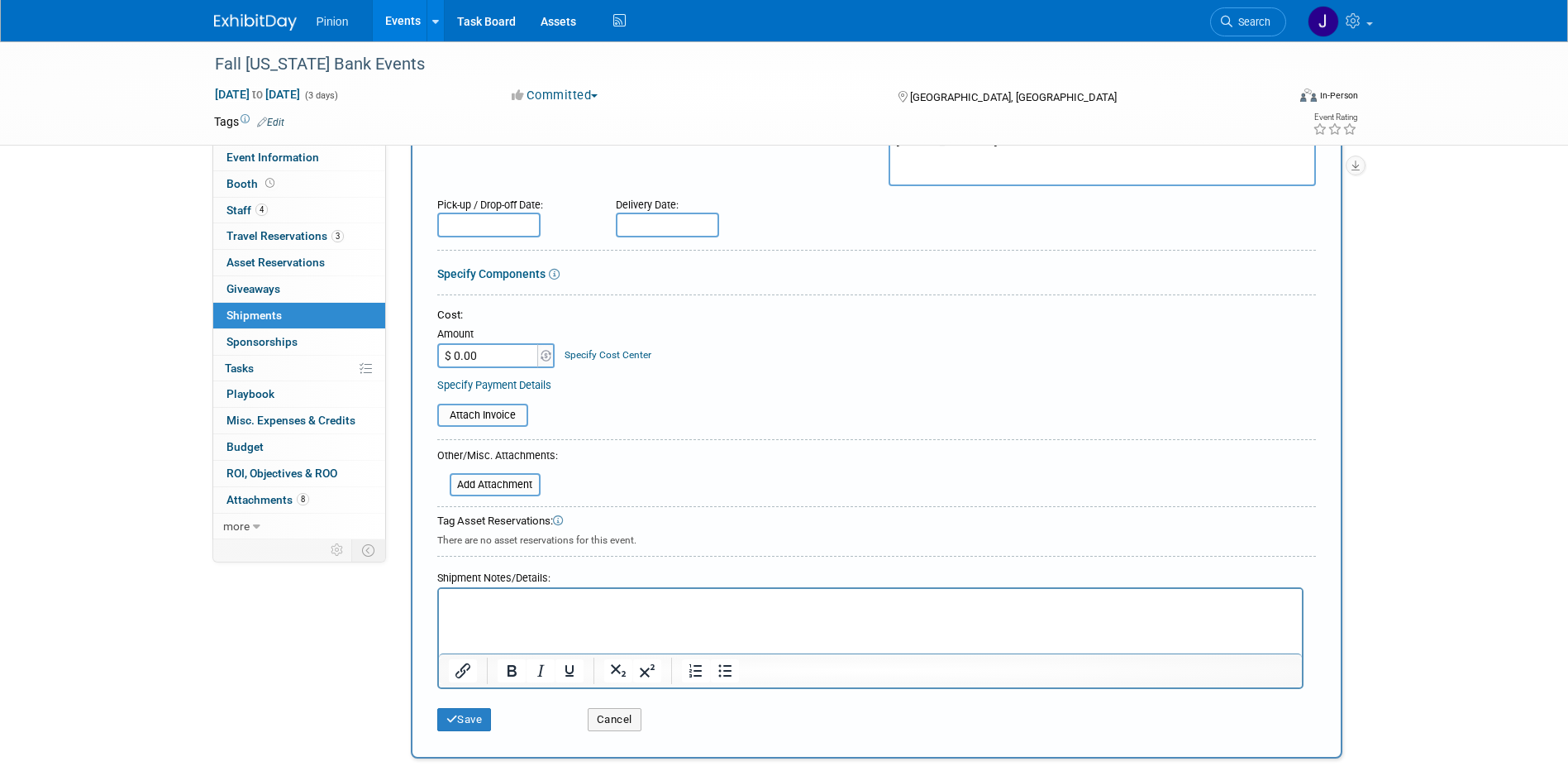
scroll to position [251, 0]
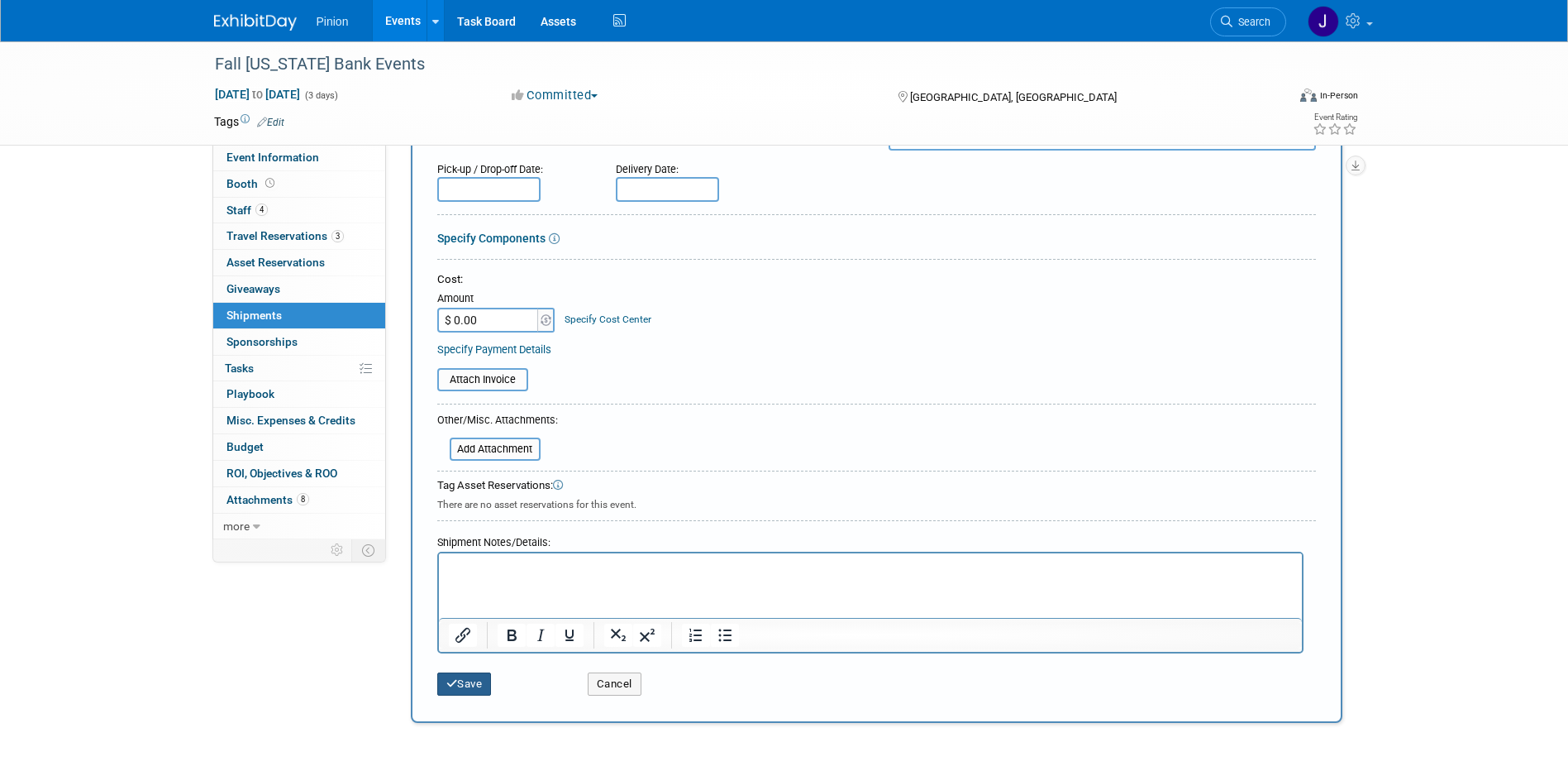
type input "Coggins"
click at [465, 683] on button "Save" at bounding box center [465, 684] width 55 height 23
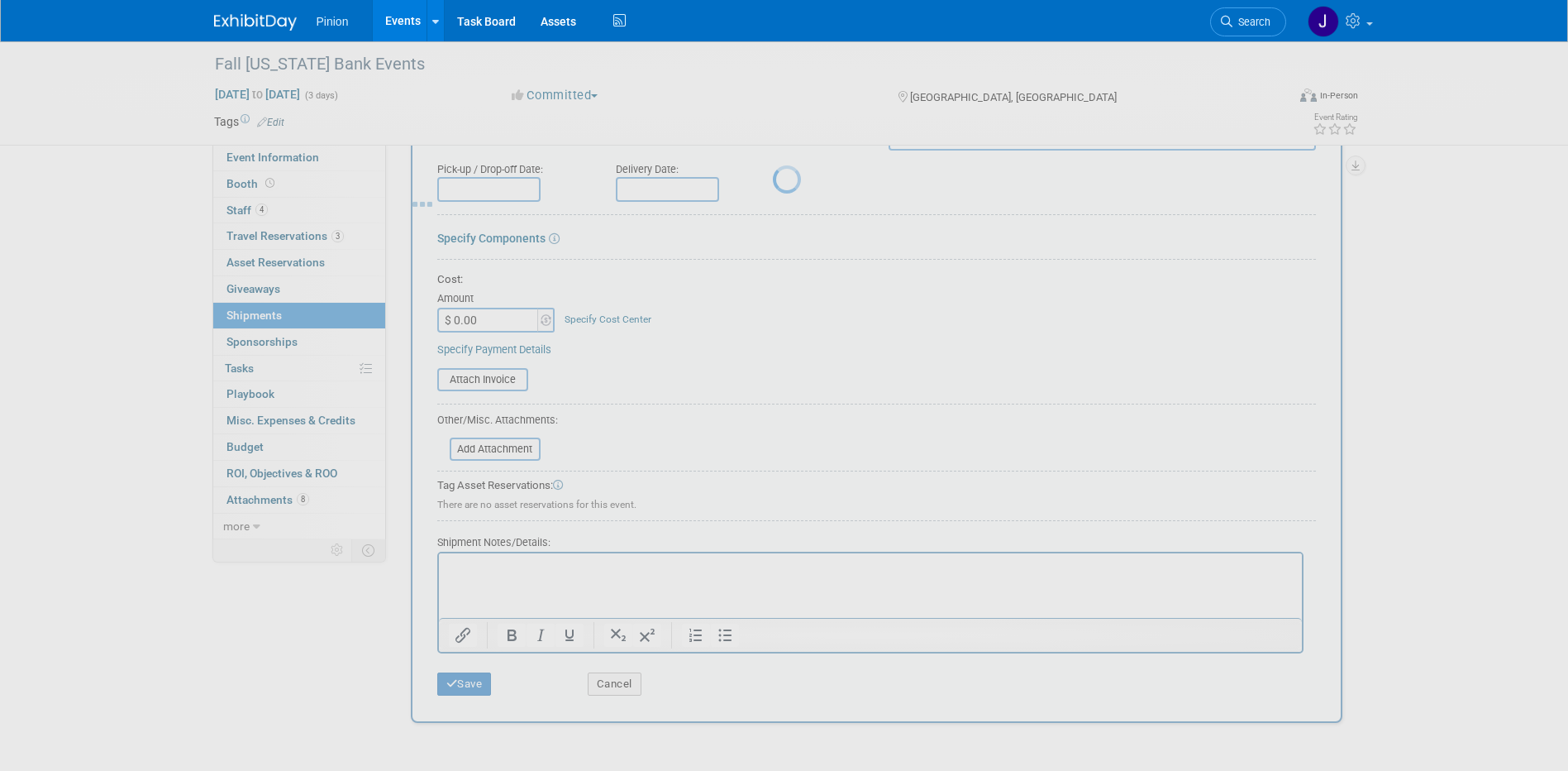
scroll to position [15, 0]
